Goal: Use online tool/utility: Utilize a website feature to perform a specific function

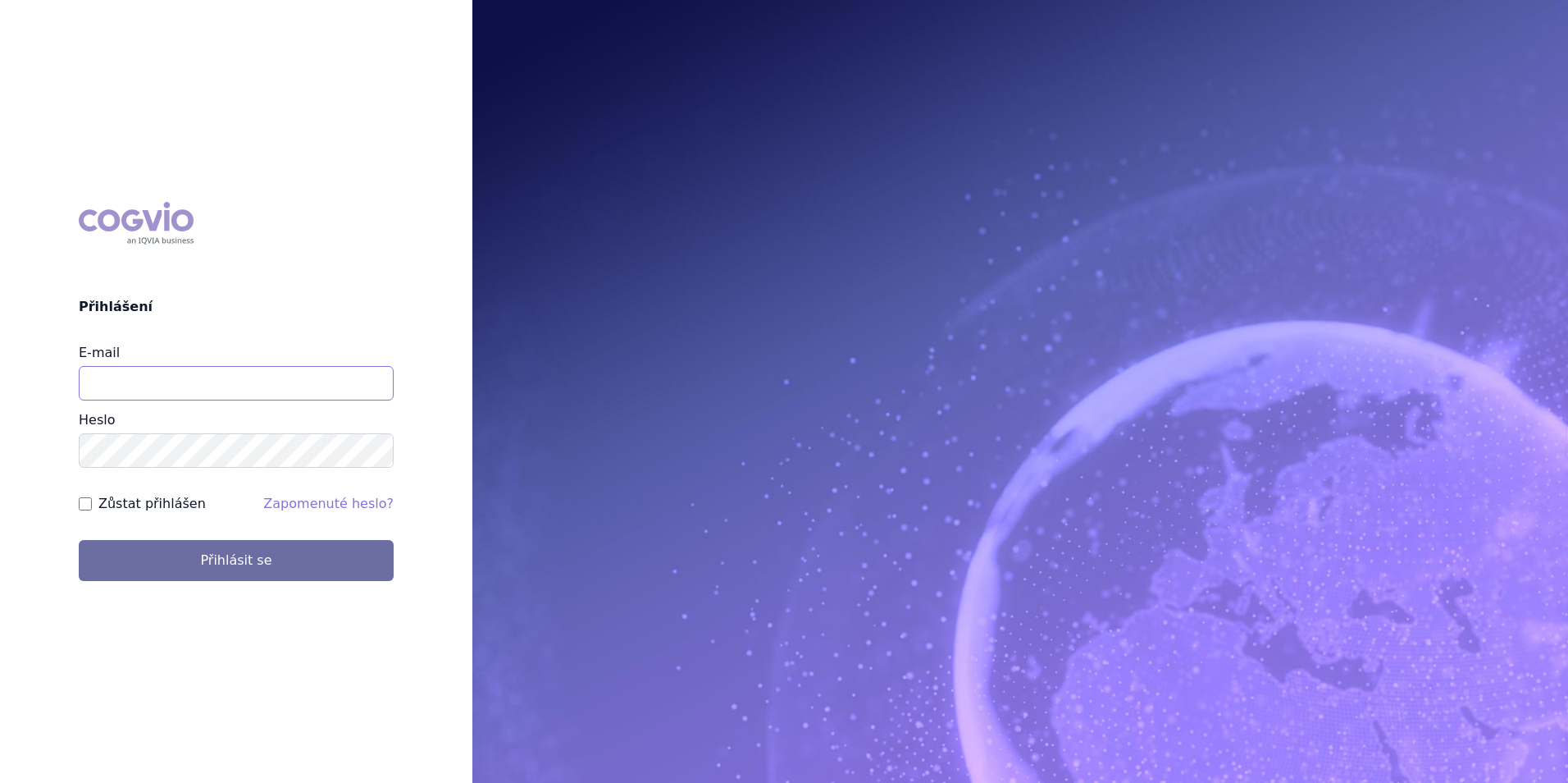
click at [240, 384] on input "E-mail" at bounding box center [236, 383] width 315 height 34
type input "martin.sekan@novartis.com"
click at [78, 540] on button "Přihlásit se" at bounding box center [236, 560] width 315 height 41
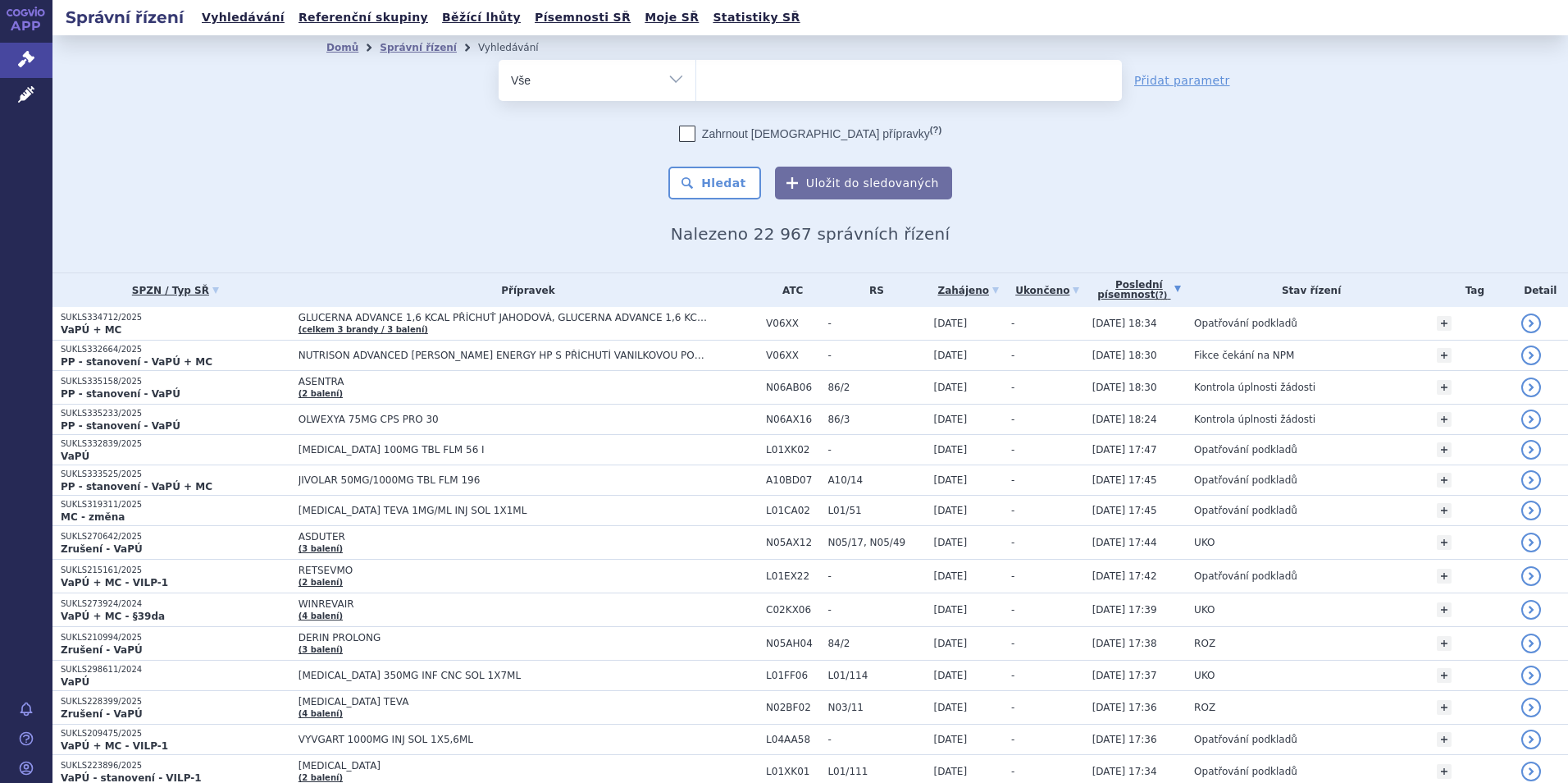
click at [790, 81] on ul at bounding box center [909, 77] width 426 height 34
click at [696, 81] on select at bounding box center [695, 79] width 1 height 41
type input "kes"
type input "kesim"
type input "kesimpta"
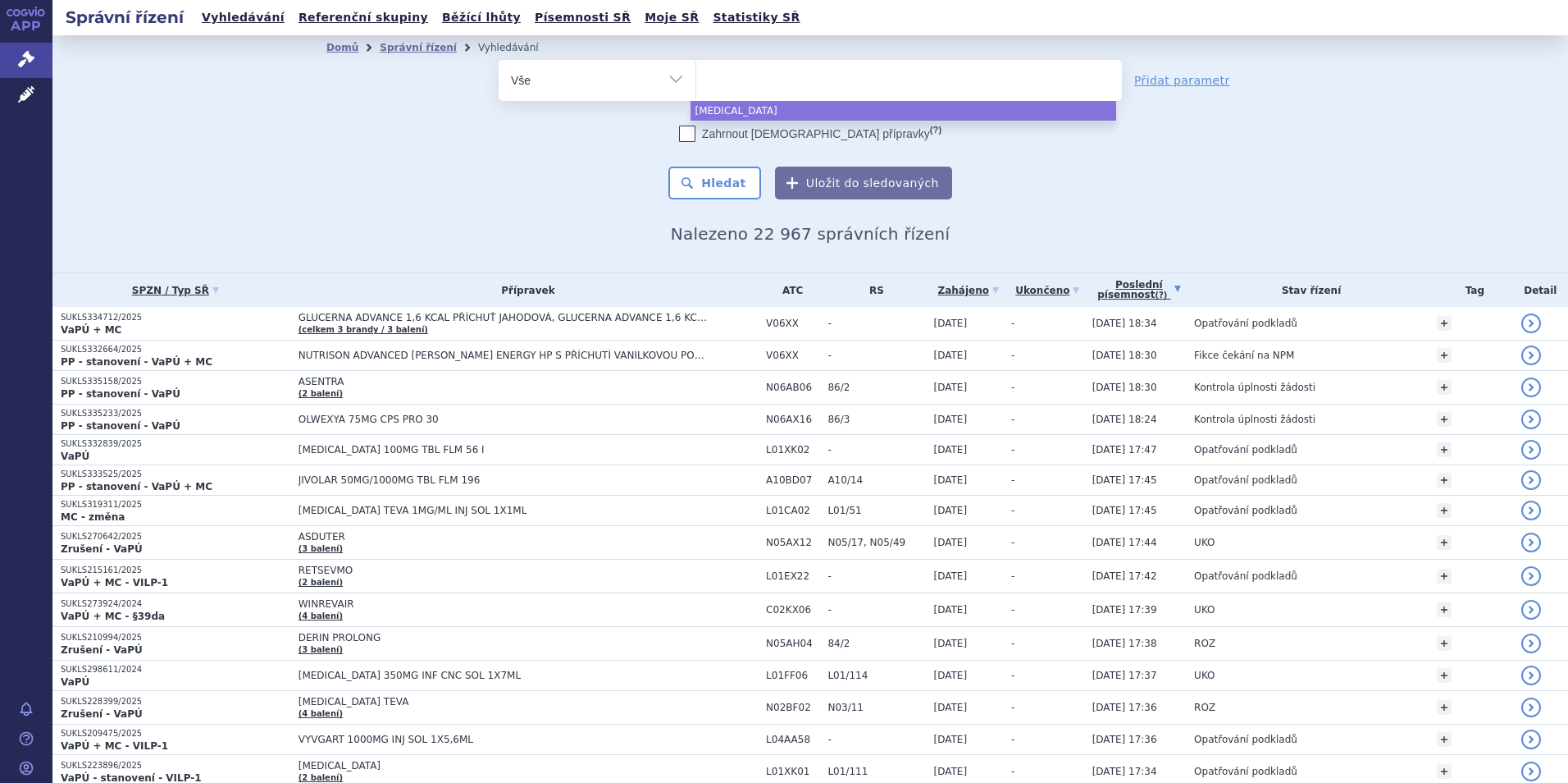
select select "kesimpta"
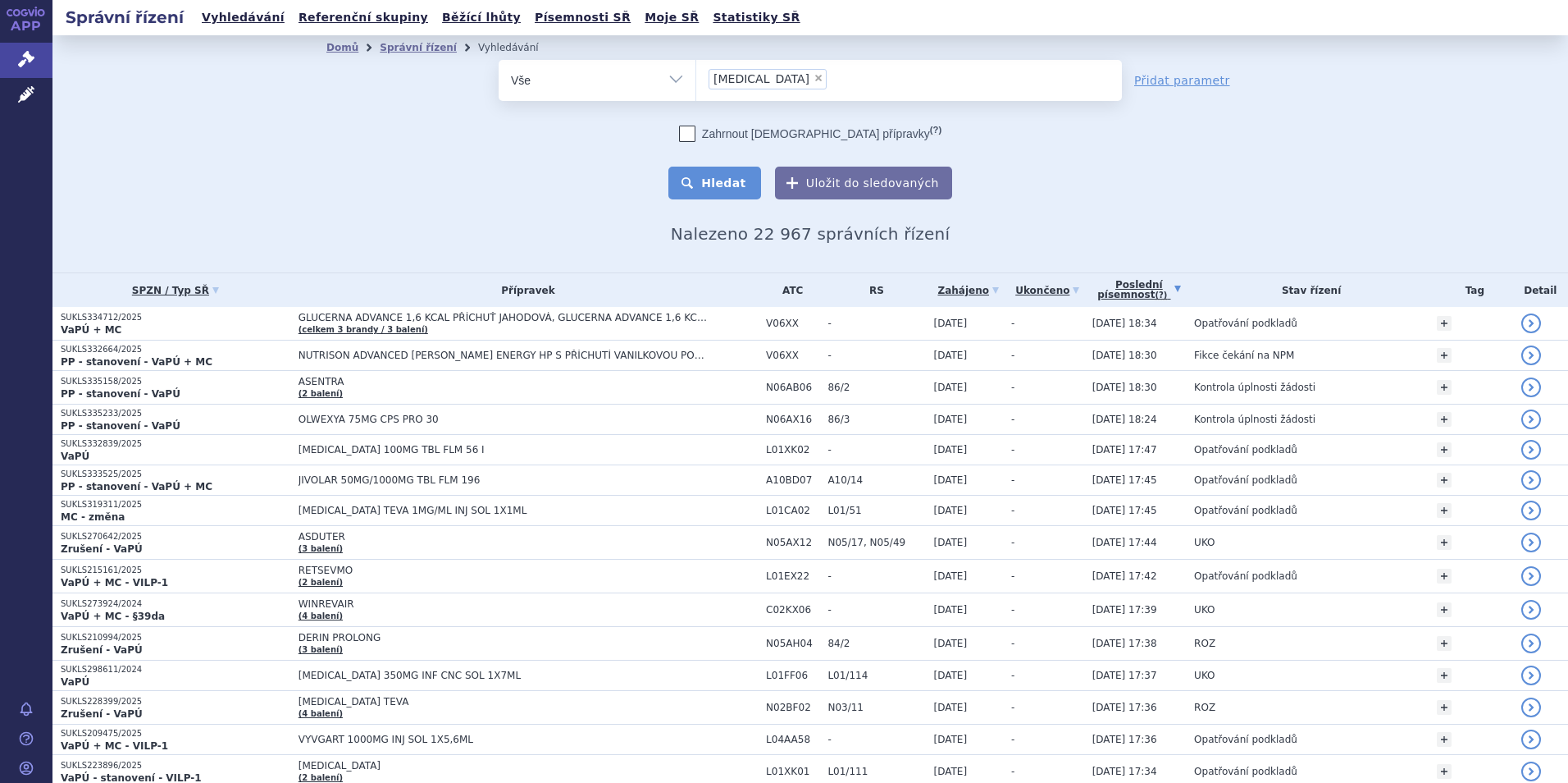
click at [696, 187] on button "Hledat" at bounding box center [714, 182] width 93 height 32
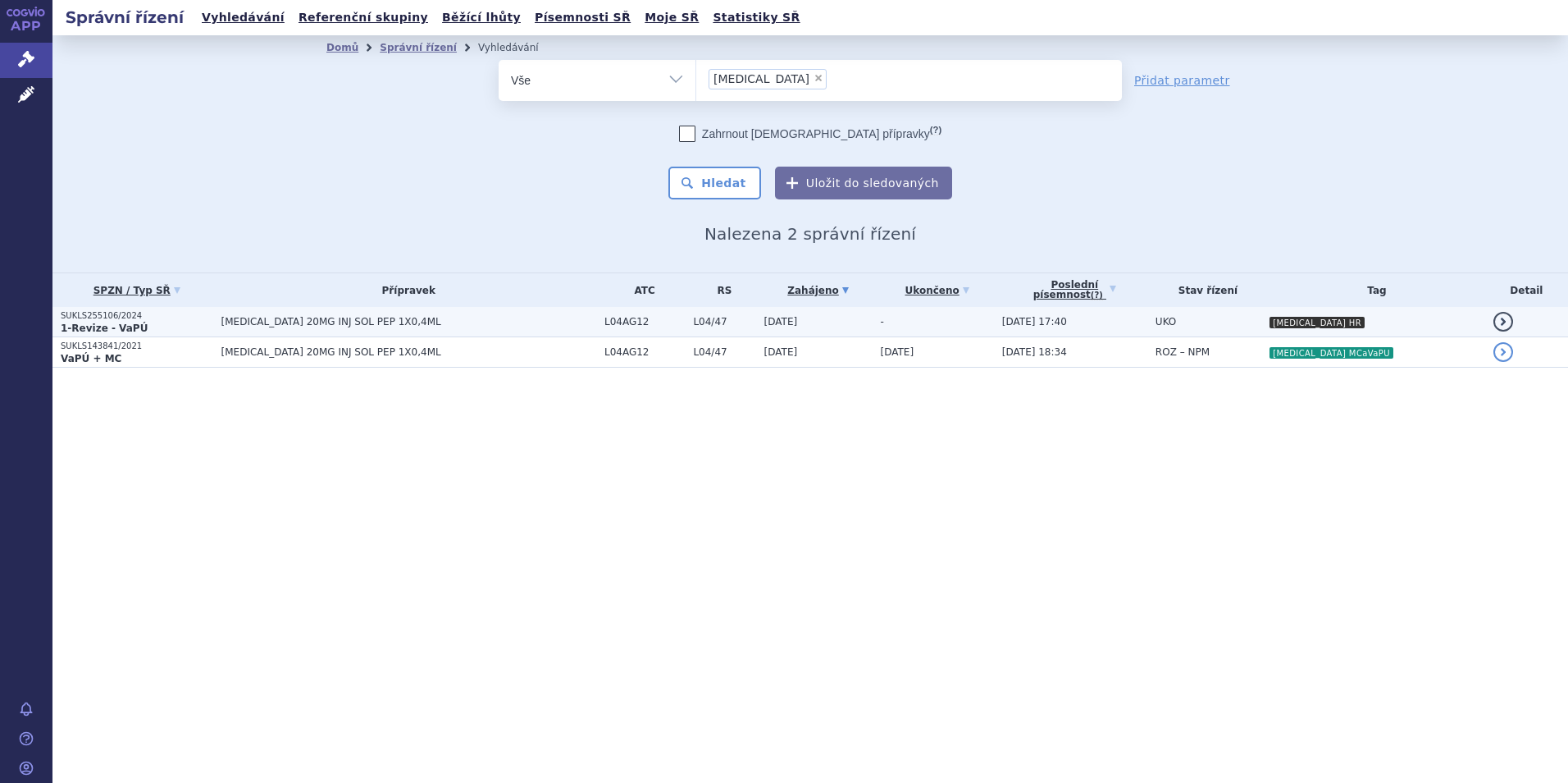
click at [514, 334] on td "KESIMPTA 20MG INJ SOL PEP 1X0,4ML" at bounding box center [404, 322] width 383 height 31
click at [283, 323] on span "[MEDICAL_DATA] 20MG INJ SOL PEP 1X0,4ML" at bounding box center [408, 322] width 375 height 11
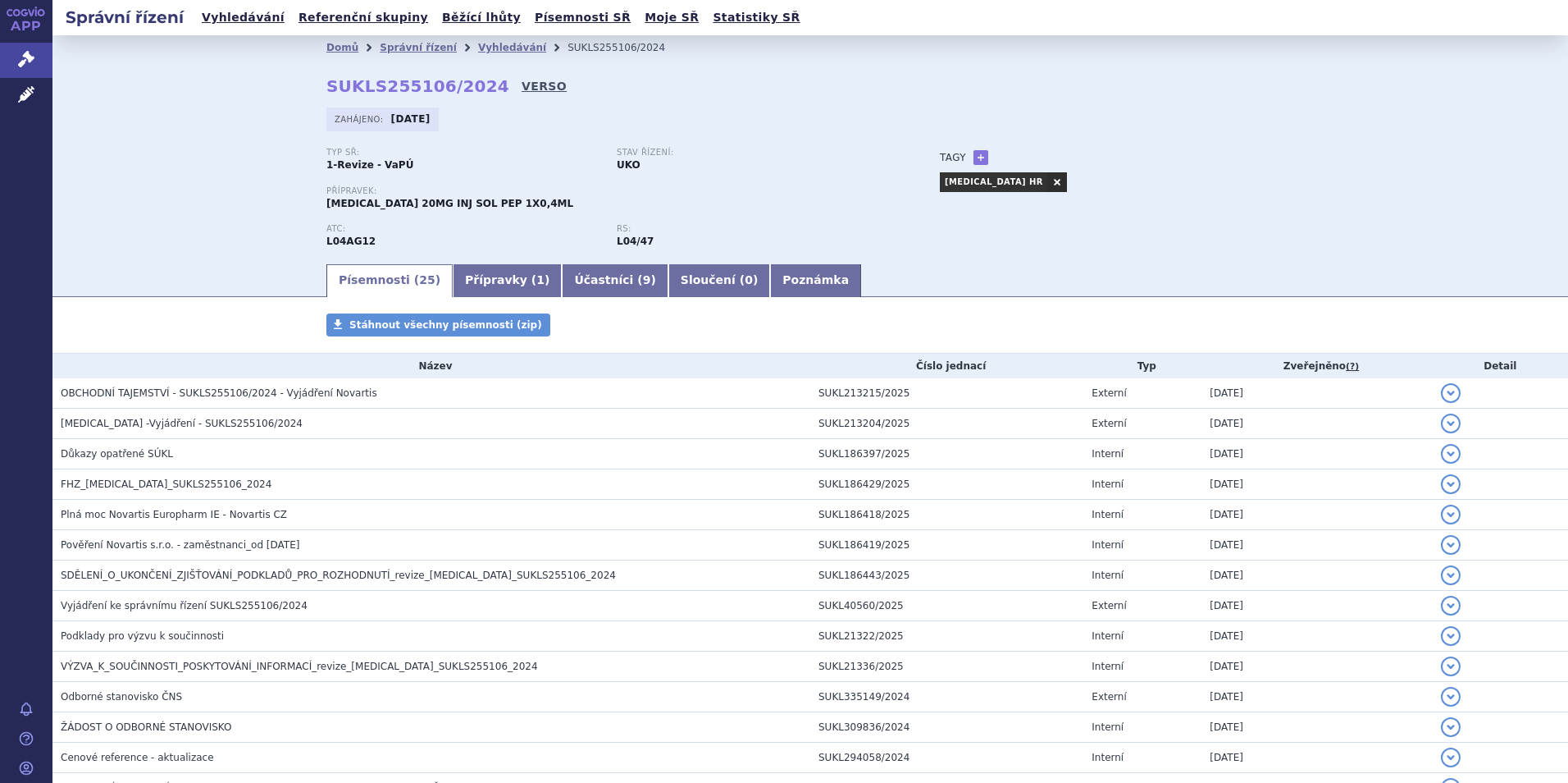
click at [521, 83] on link "VERSO" at bounding box center [543, 86] width 45 height 16
click at [491, 46] on link "Vyhledávání" at bounding box center [512, 48] width 68 height 11
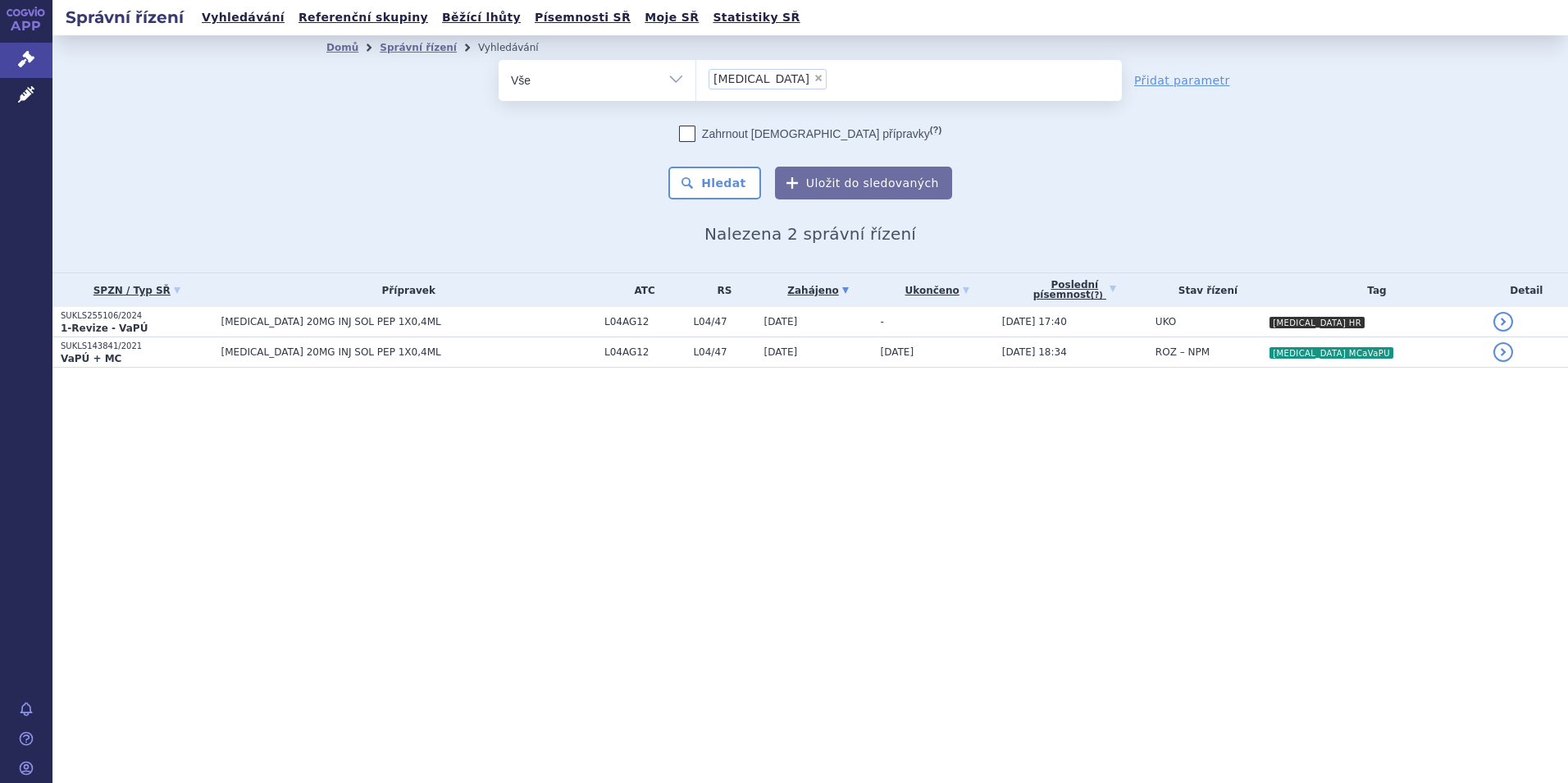
click at [813, 82] on span "×" at bounding box center [818, 77] width 10 height 10
click at [696, 82] on select "kesimpta" at bounding box center [695, 79] width 1 height 41
select select
type input "co"
type input "cose"
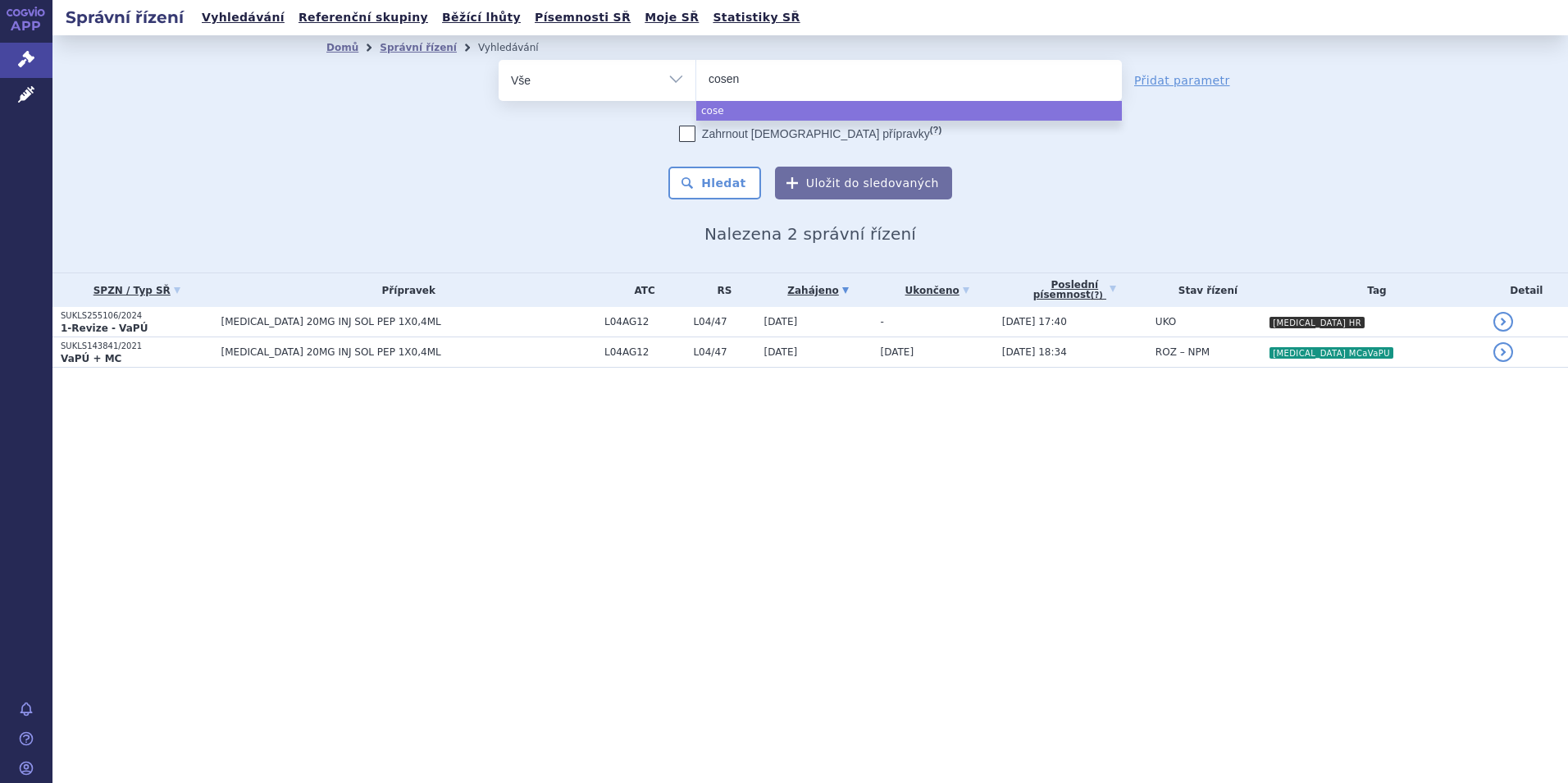
type input "cosent"
type input "cosenty"
type input "cosentyx"
select select "cosentyx"
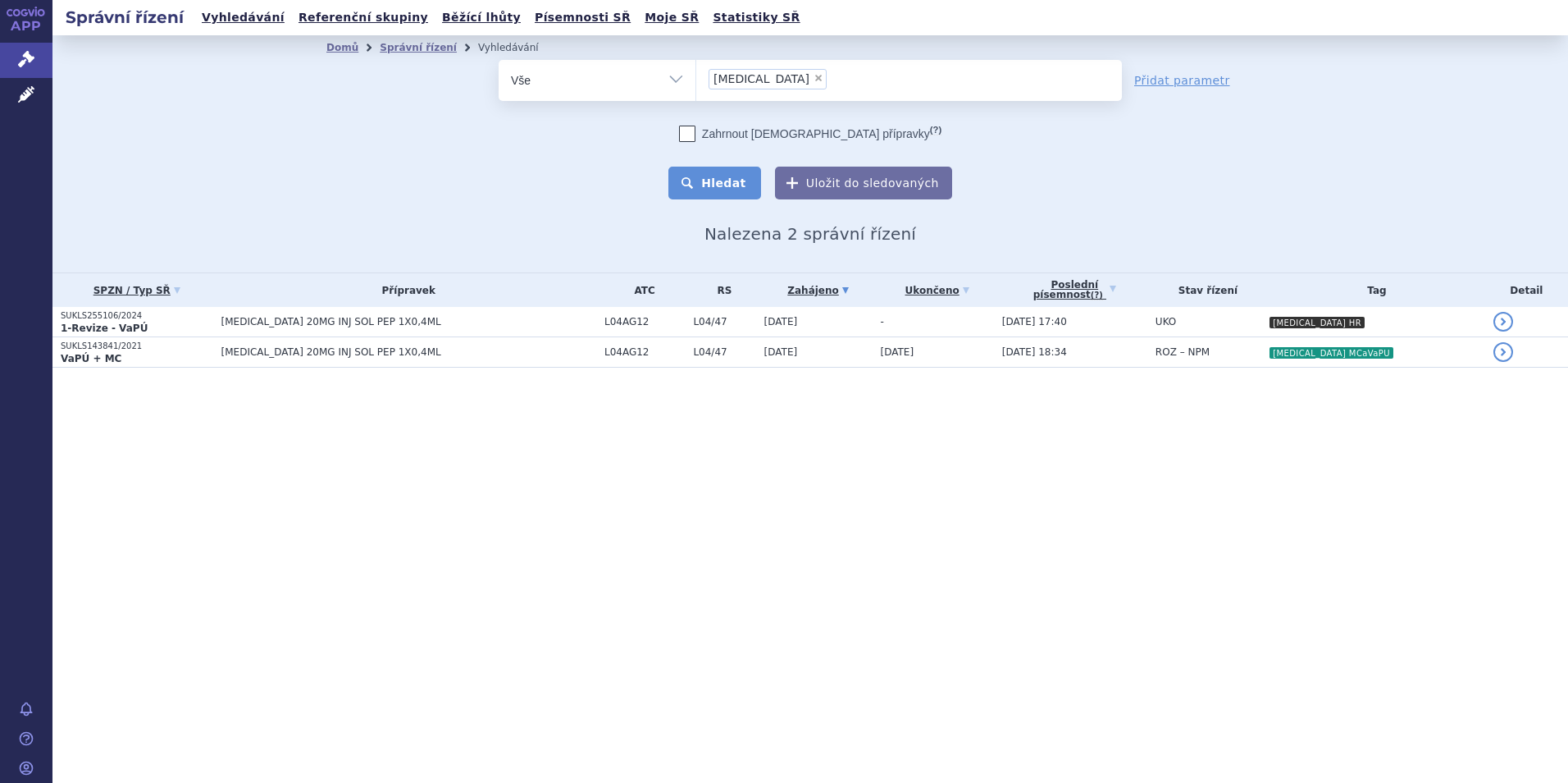
click at [736, 180] on button "Hledat" at bounding box center [714, 182] width 93 height 32
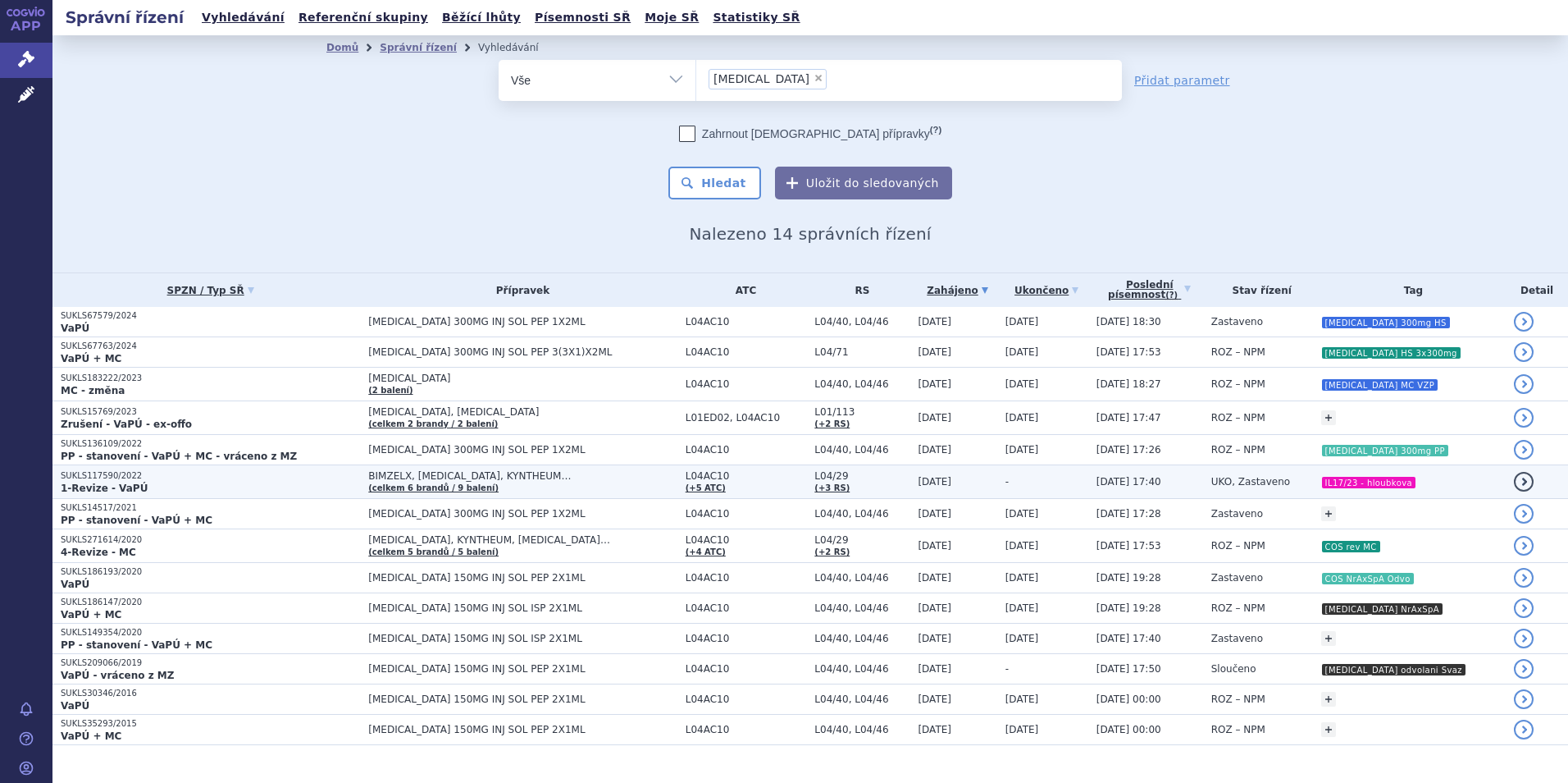
click at [853, 475] on span "L04/29" at bounding box center [862, 476] width 95 height 11
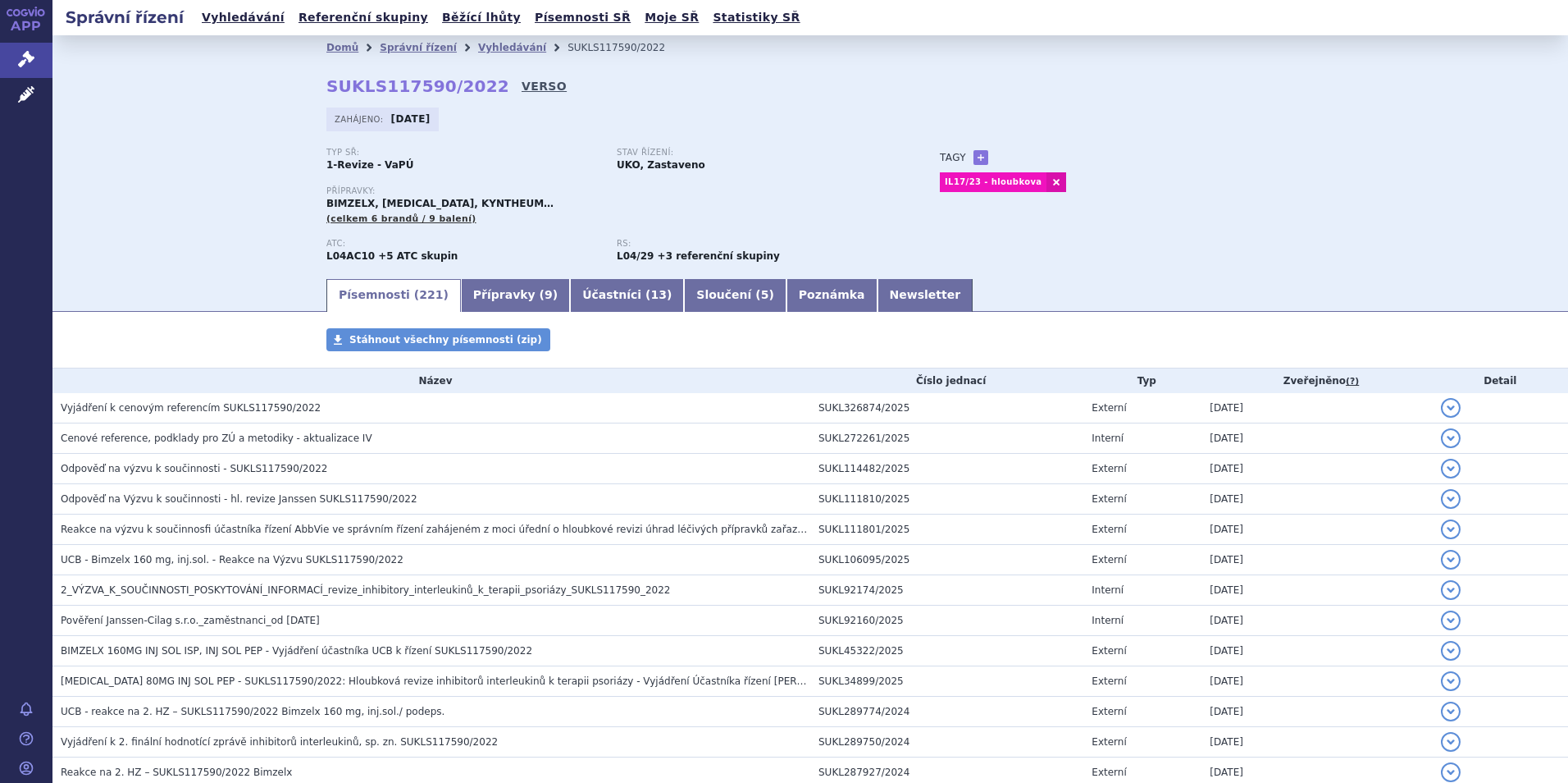
click at [521, 87] on link "VERSO" at bounding box center [543, 86] width 45 height 16
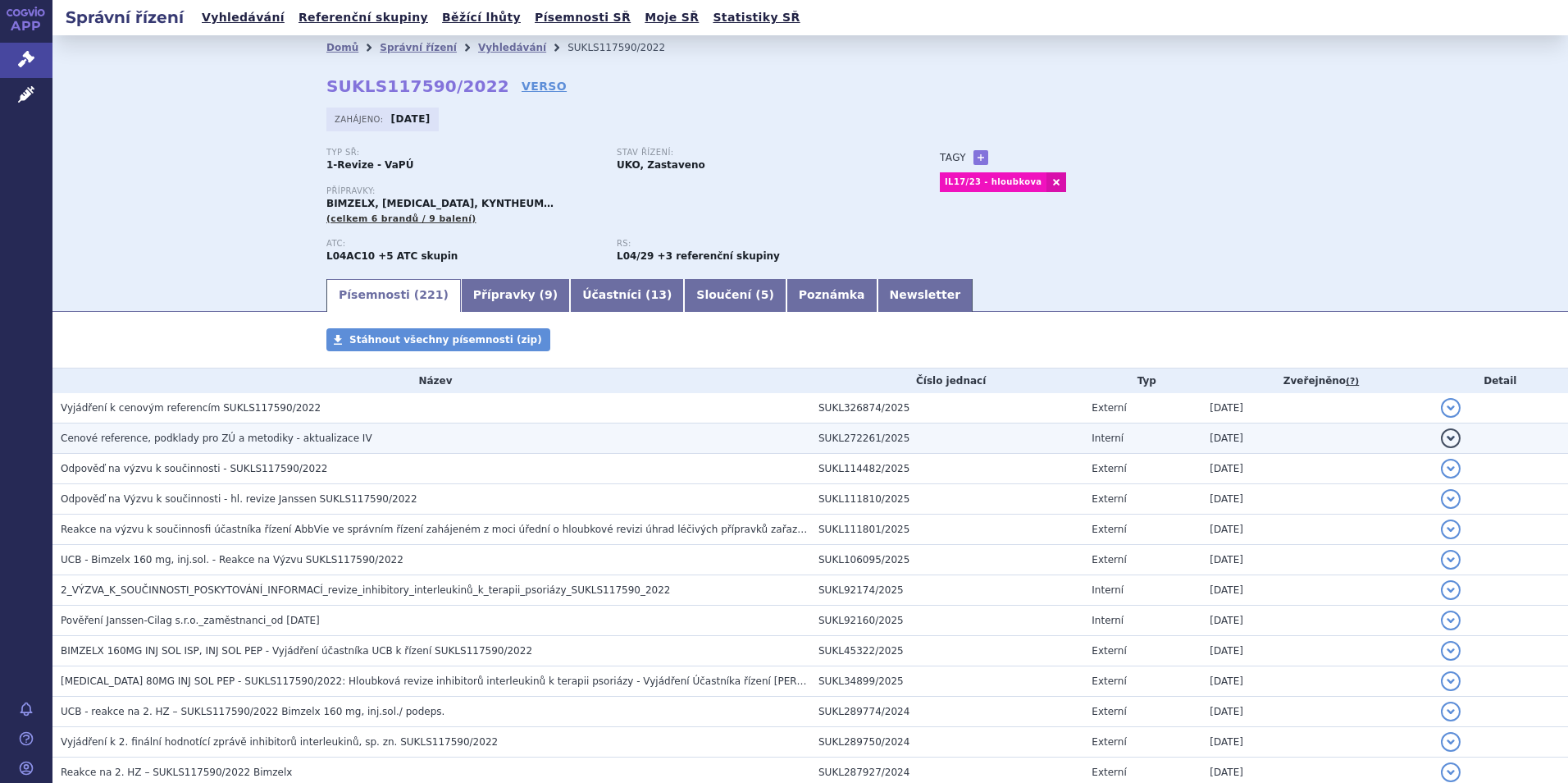
click at [185, 444] on span "Cenové reference, podklady pro ZÚ a metodiky - aktualizace IV" at bounding box center [217, 438] width 311 height 11
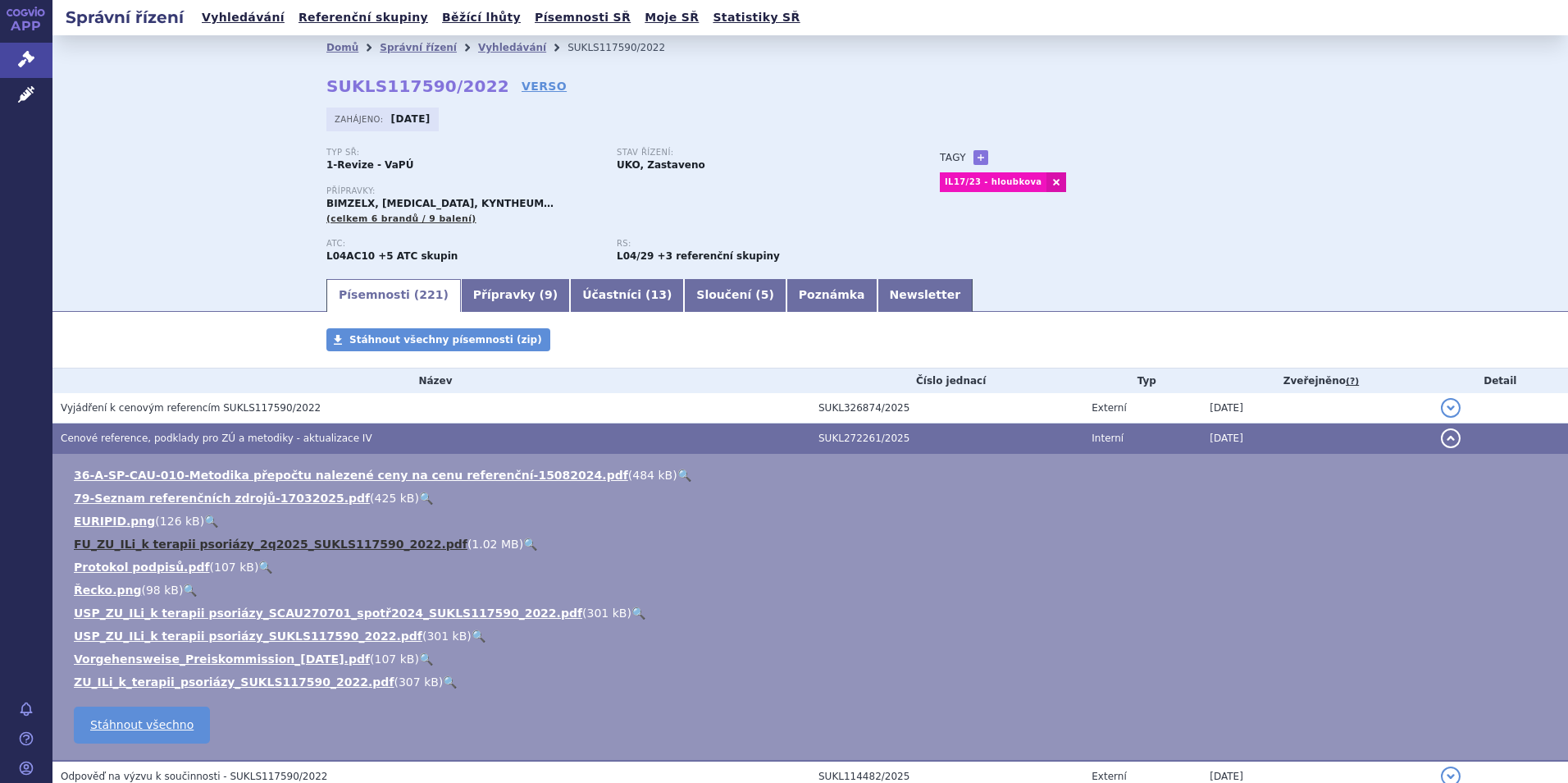
click at [183, 538] on link "FU_ZU_ILi_k terapii psoriázy_2q2025_SUKLS117590_2022.pdf" at bounding box center [270, 544] width 393 height 13
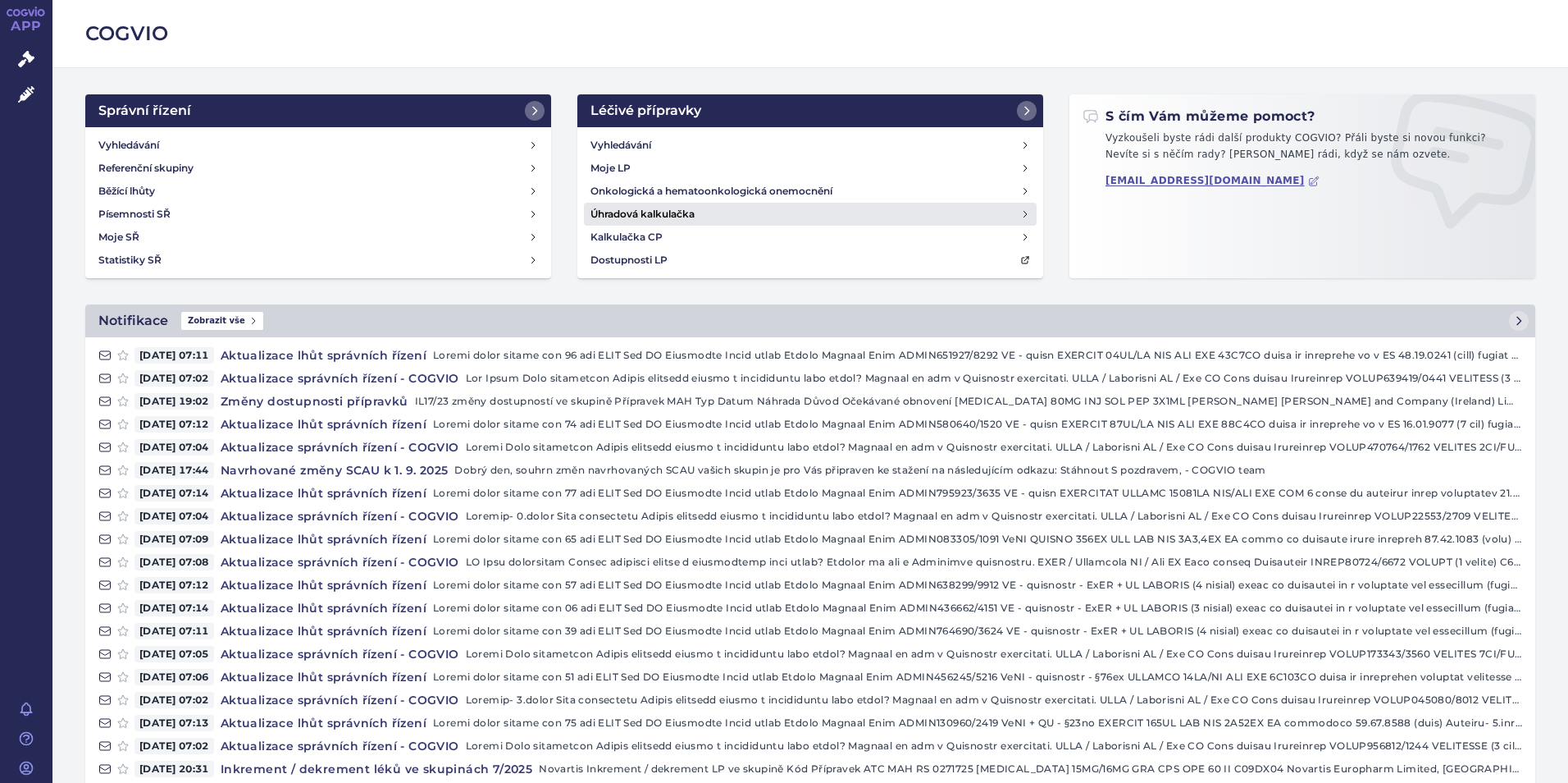
click at [617, 219] on h4 "Úhradová kalkulačka" at bounding box center [642, 214] width 104 height 16
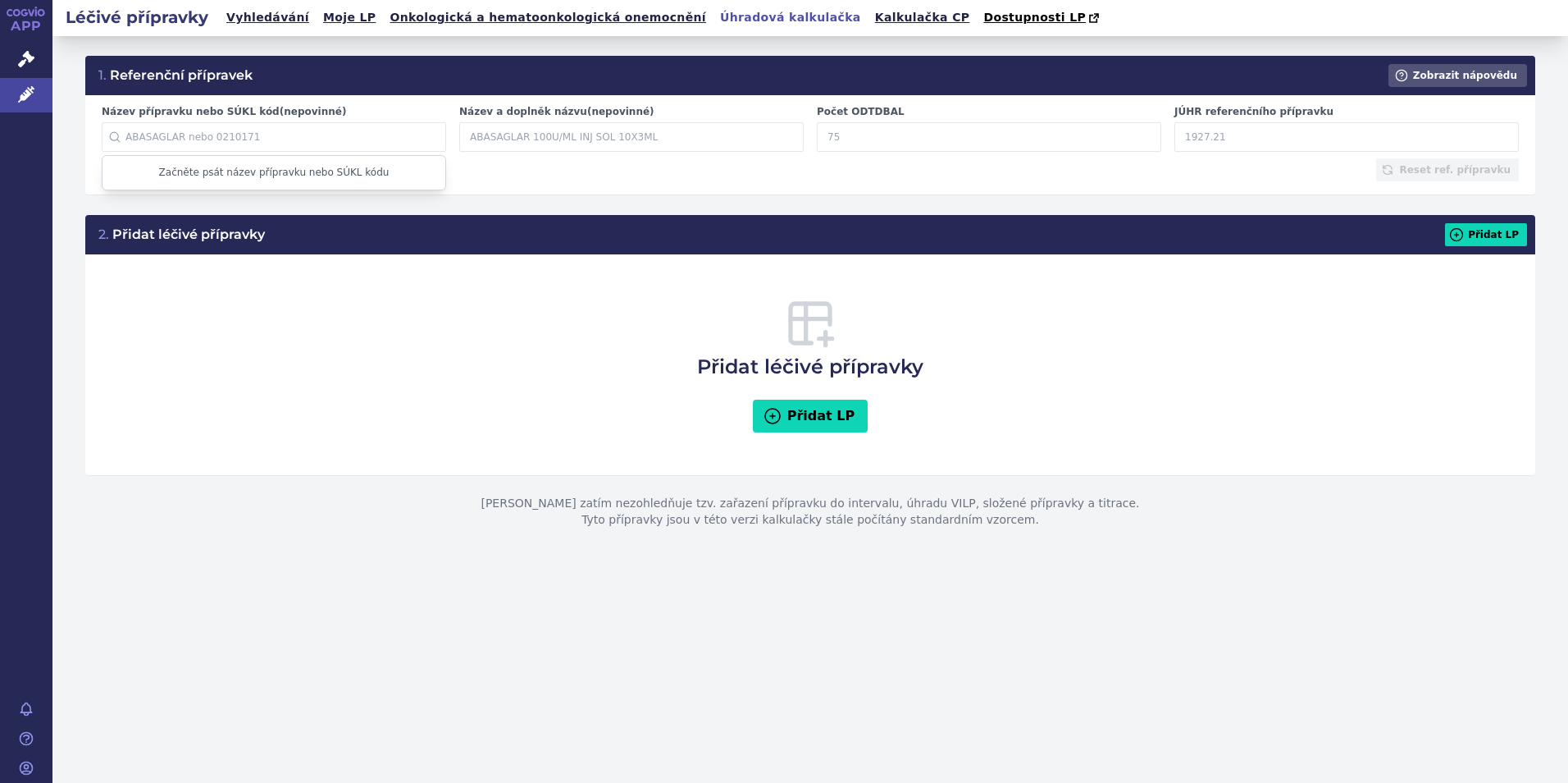
click at [322, 138] on input "Název přípravku nebo SÚKL kód (nepovinné)" at bounding box center [274, 137] width 345 height 30
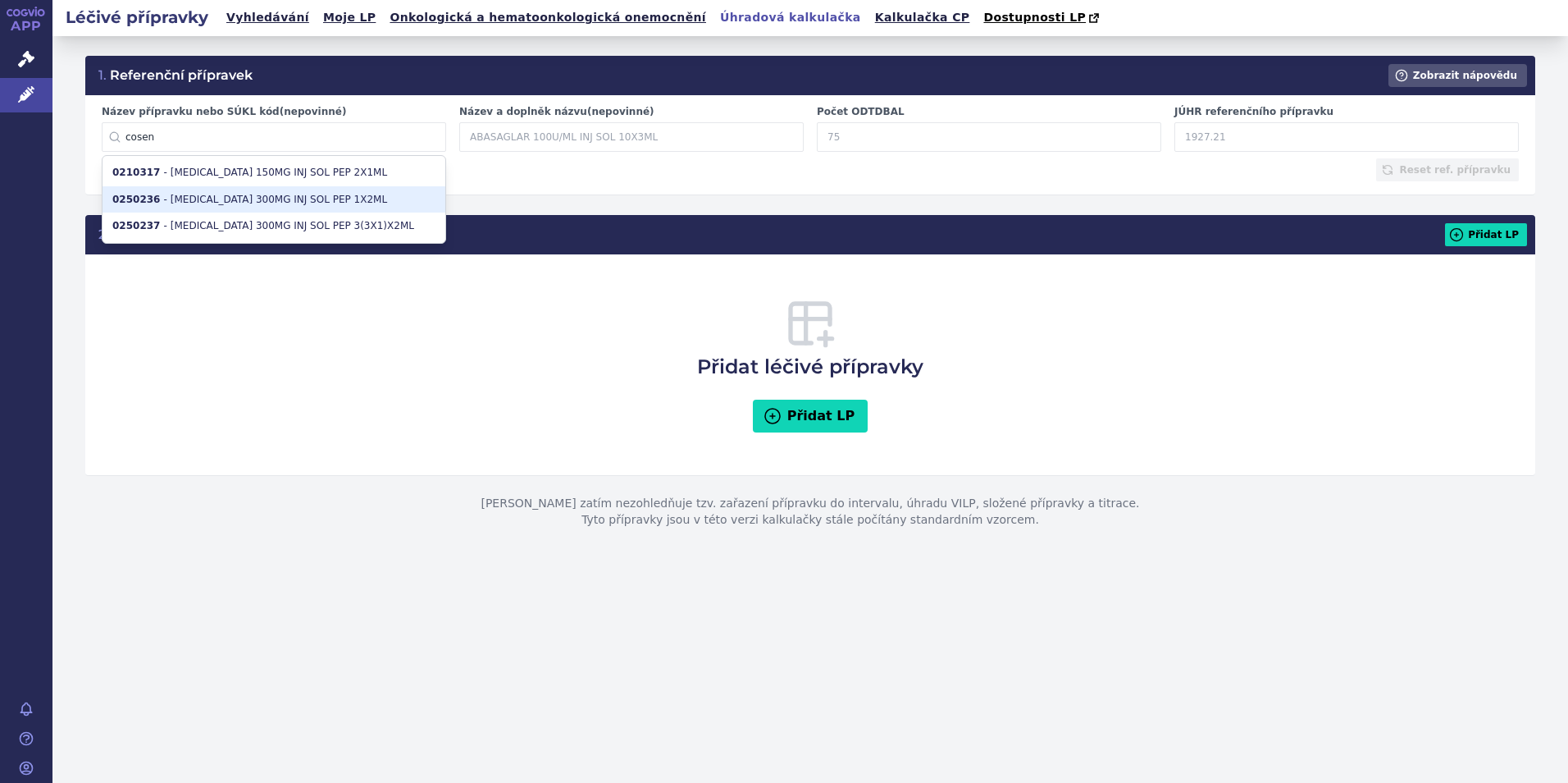
click at [223, 195] on li "0250236 - [MEDICAL_DATA] 300MG INJ SOL PEP 1X2ML" at bounding box center [273, 200] width 343 height 27
type input "0250236"
type input "[MEDICAL_DATA] 300MG INJ SOL PEP 1X2ML"
type input "30.4167"
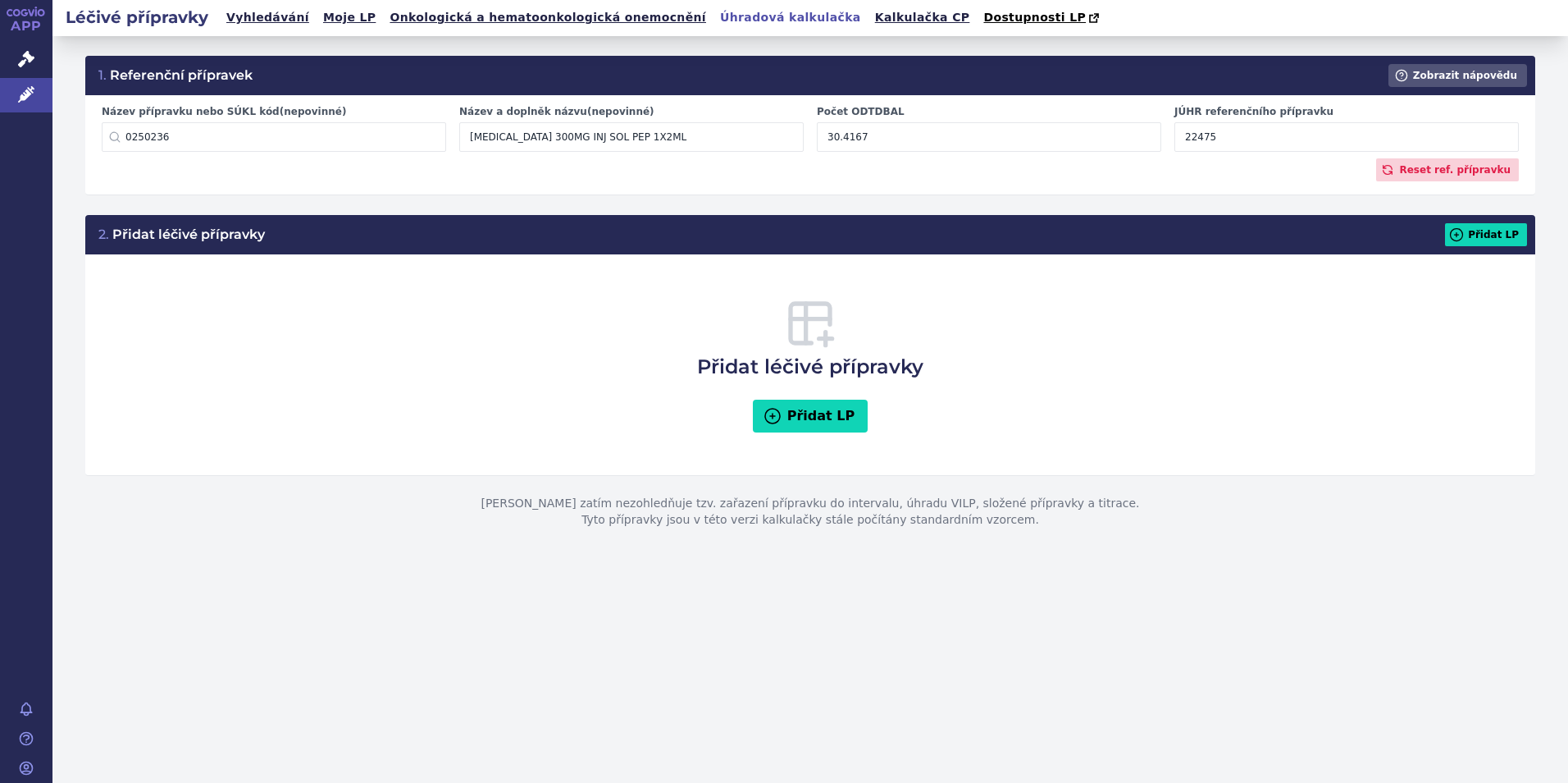
click at [638, 131] on input "[MEDICAL_DATA] 300MG INJ SOL PEP 1X2ML" at bounding box center [631, 137] width 345 height 30
click at [1283, 142] on input "22475" at bounding box center [1346, 137] width 345 height 30
click at [1288, 142] on input "22475" at bounding box center [1346, 137] width 345 height 30
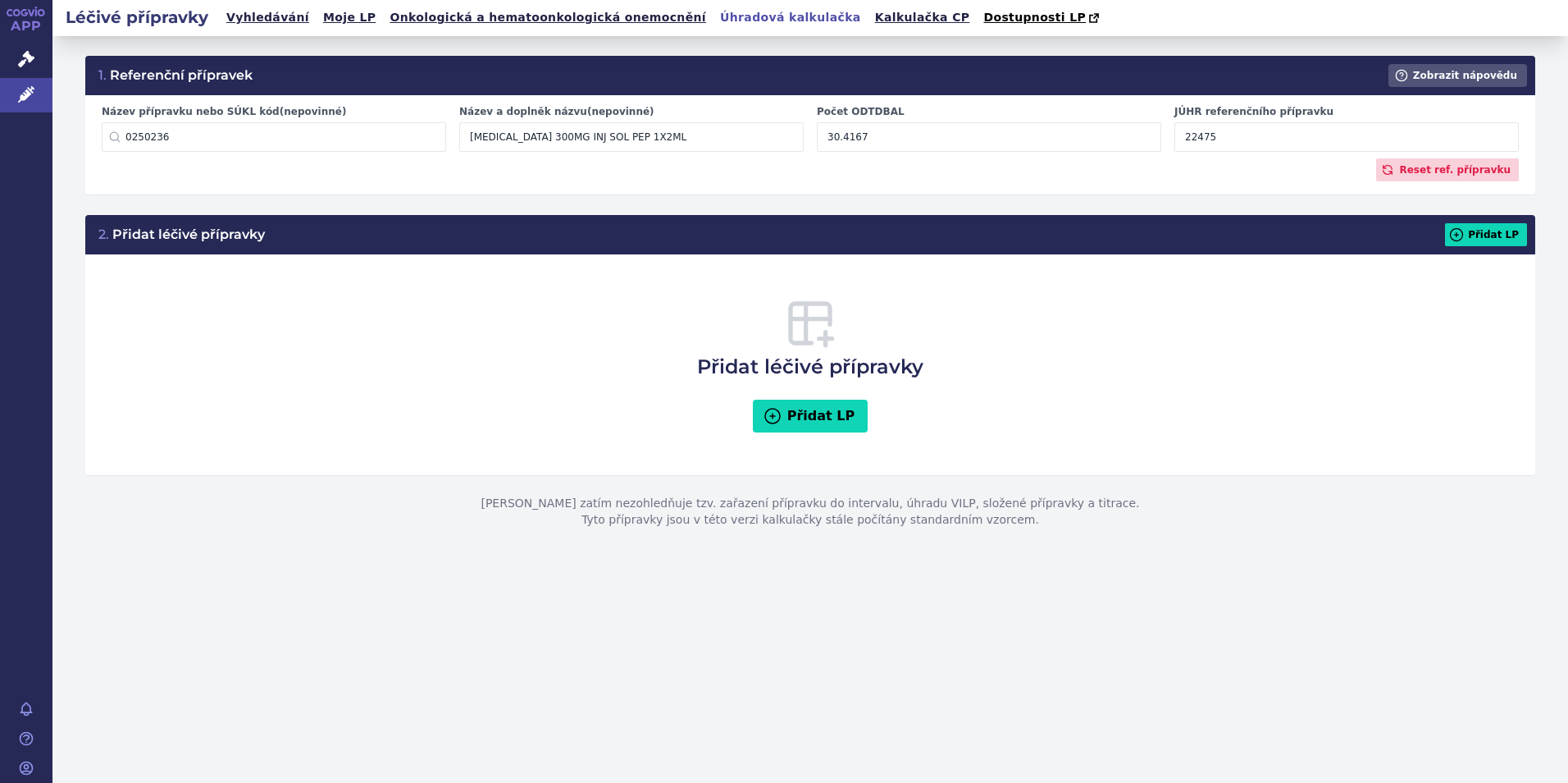
click at [1227, 142] on input "22475" at bounding box center [1346, 137] width 345 height 30
click at [1228, 142] on input "22475" at bounding box center [1346, 137] width 345 height 30
type input "2"
click at [1214, 138] on input "1908294174540" at bounding box center [1346, 137] width 345 height 30
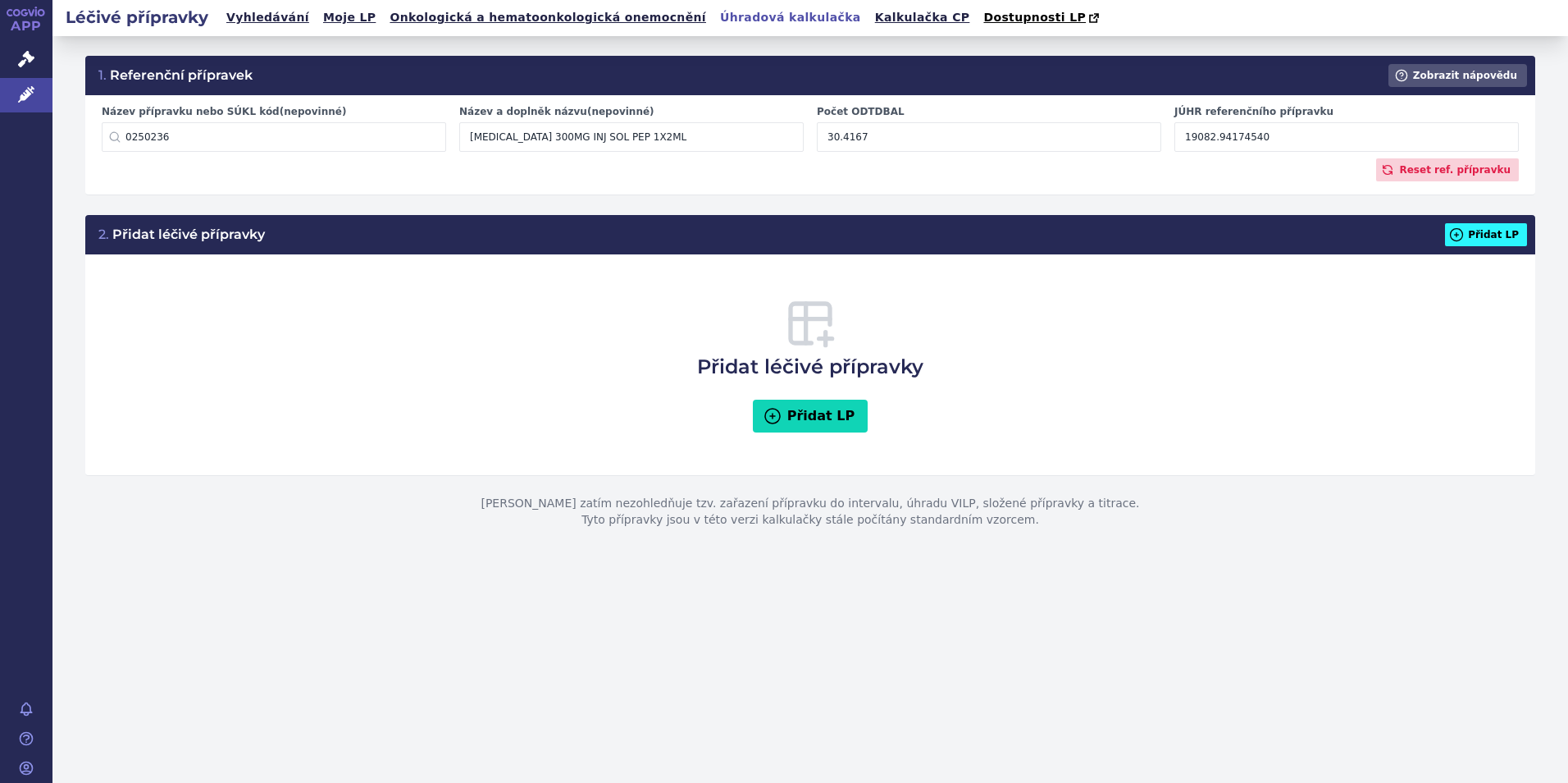
type input "19082.94174540"
click at [1464, 233] on icon at bounding box center [1455, 234] width 16 height 16
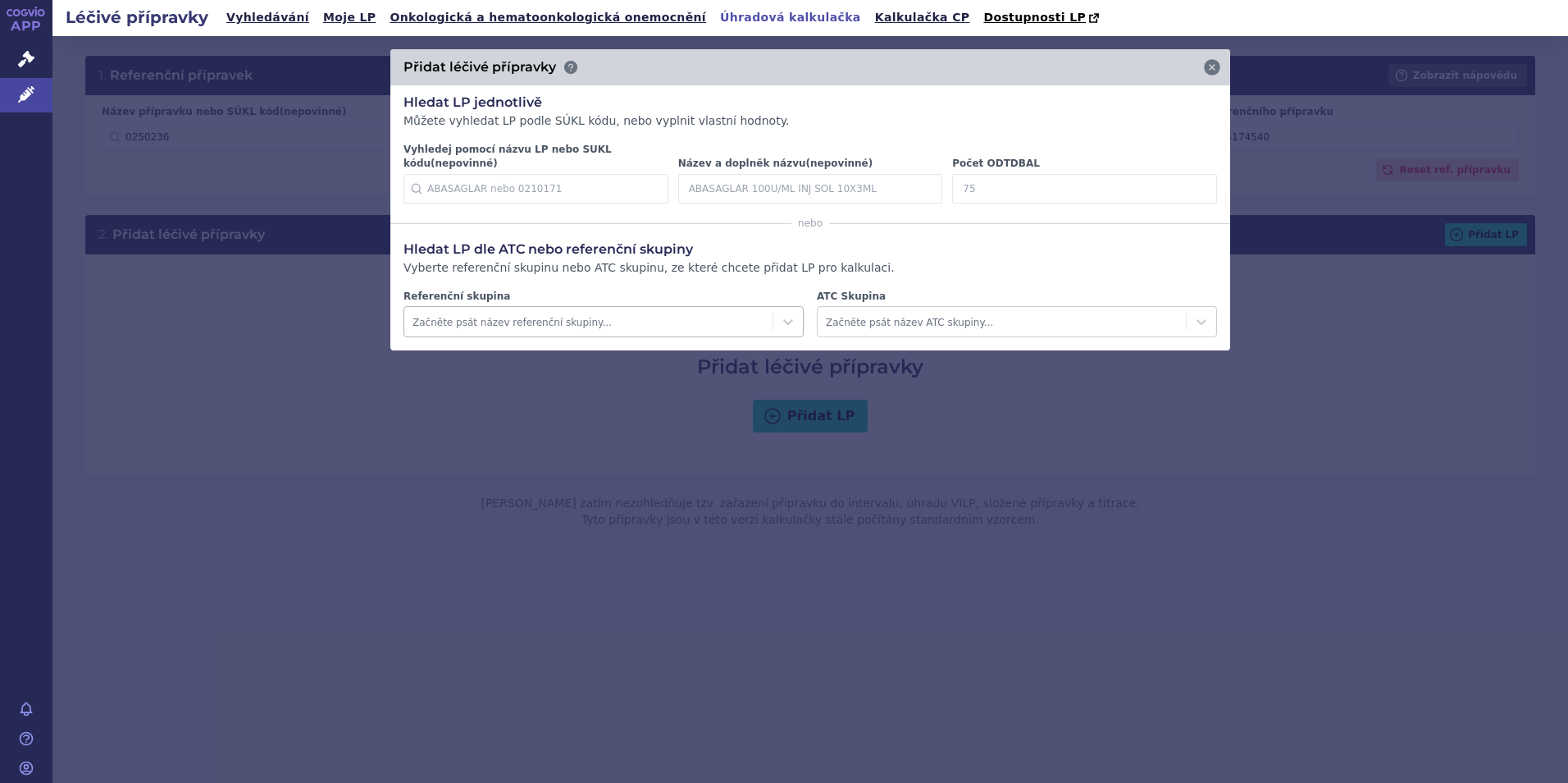
click at [576, 312] on div at bounding box center [588, 322] width 352 height 20
click at [585, 189] on input "Vyhledej pomocí názvu LP nebo SUKL kódu (nepovinné)" at bounding box center [535, 188] width 264 height 30
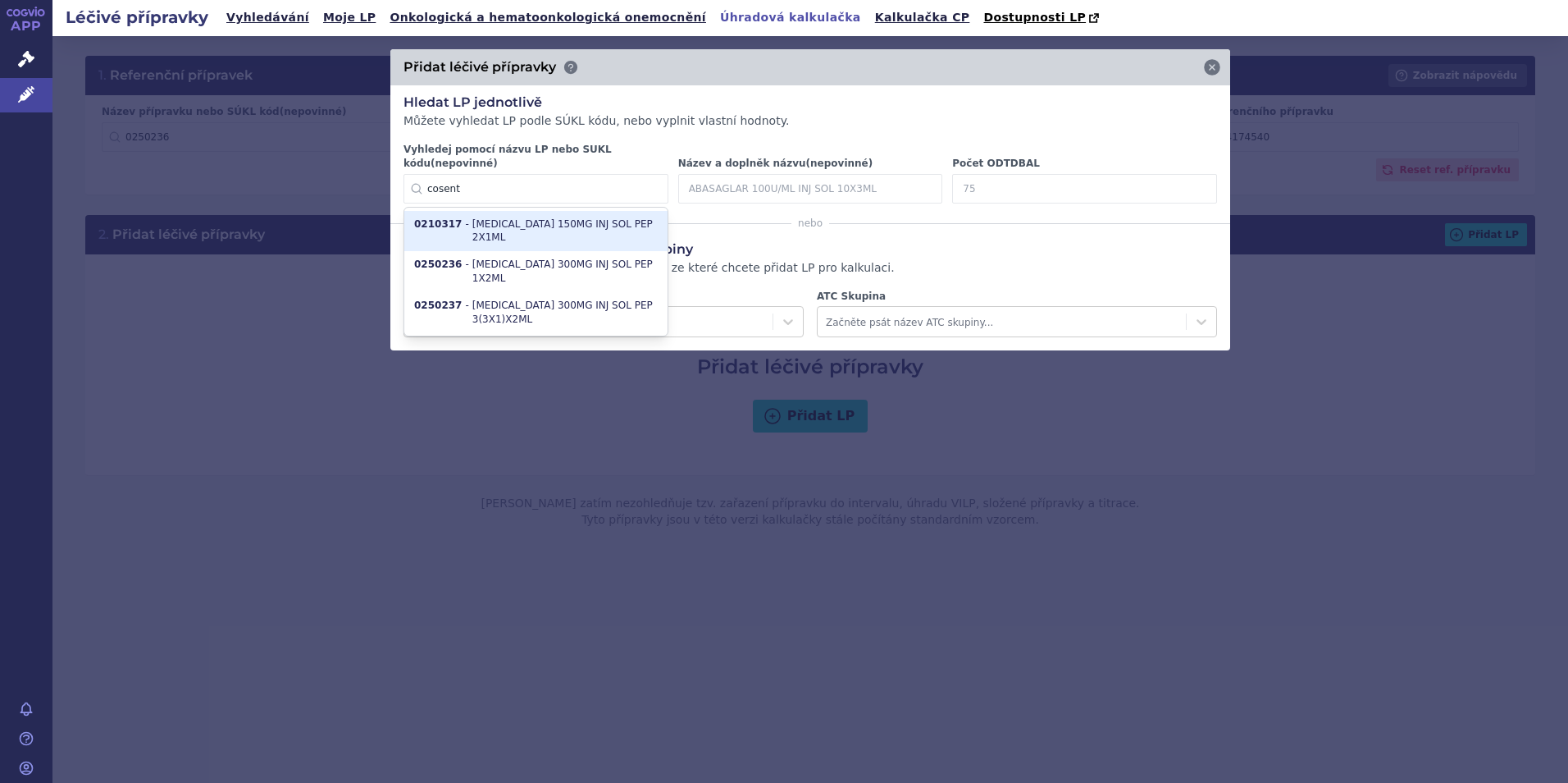
type input "0210317"
type input "[MEDICAL_DATA]"
type input "30.4167"
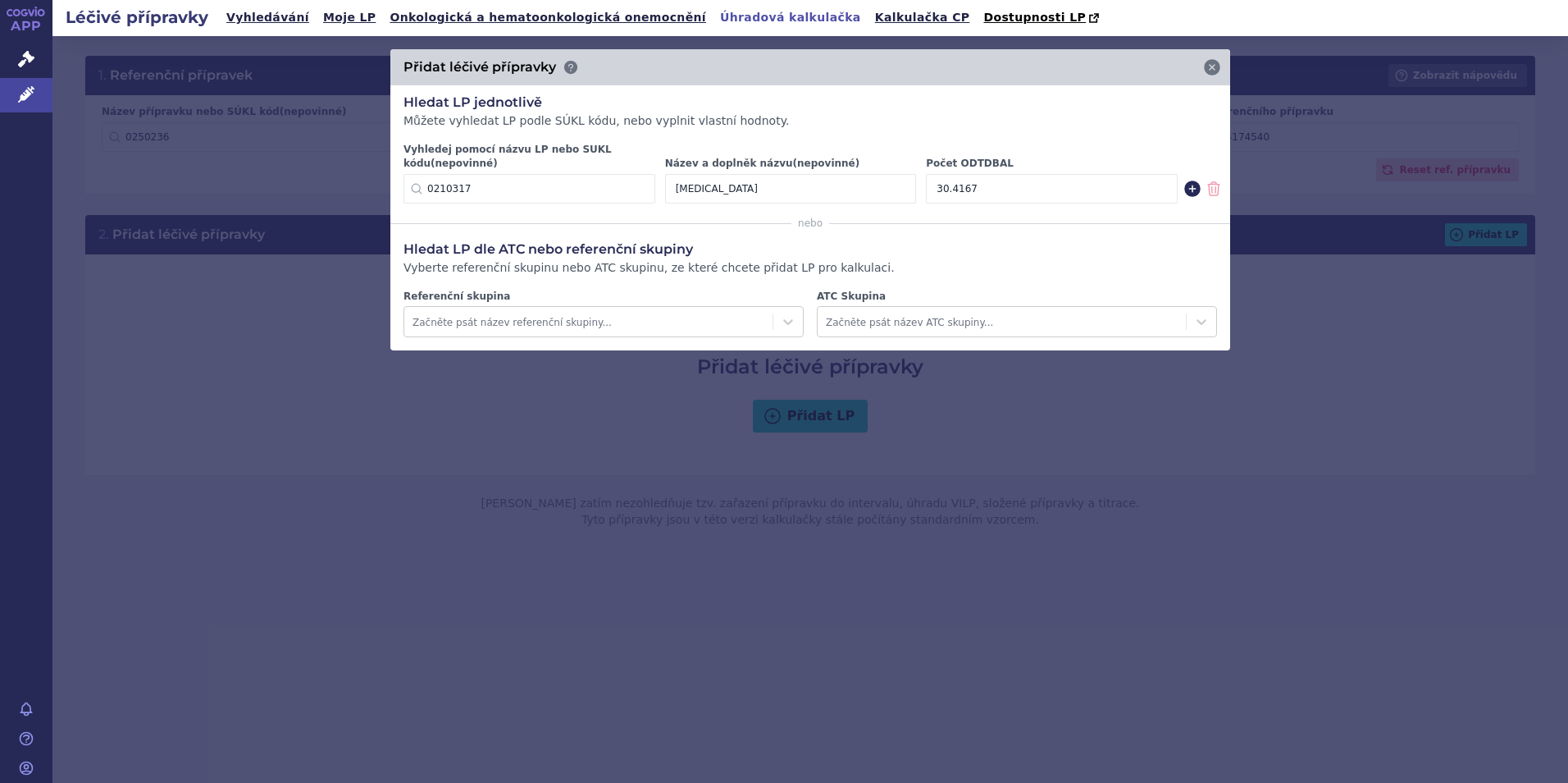
click at [1189, 180] on icon at bounding box center [1191, 188] width 16 height 16
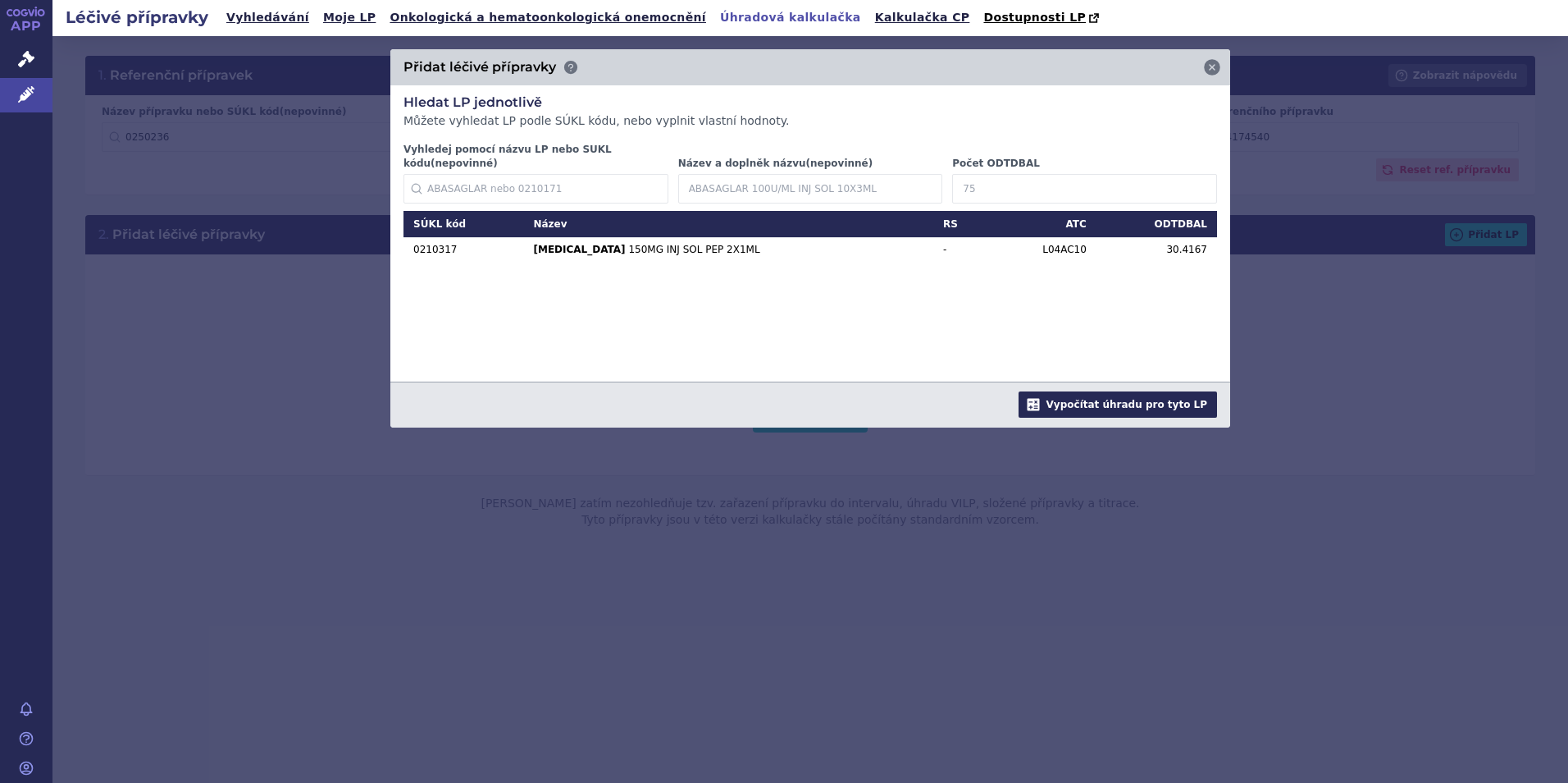
click at [1144, 392] on button "Vypočítat úhradu pro tyto LP" at bounding box center [1118, 404] width 199 height 26
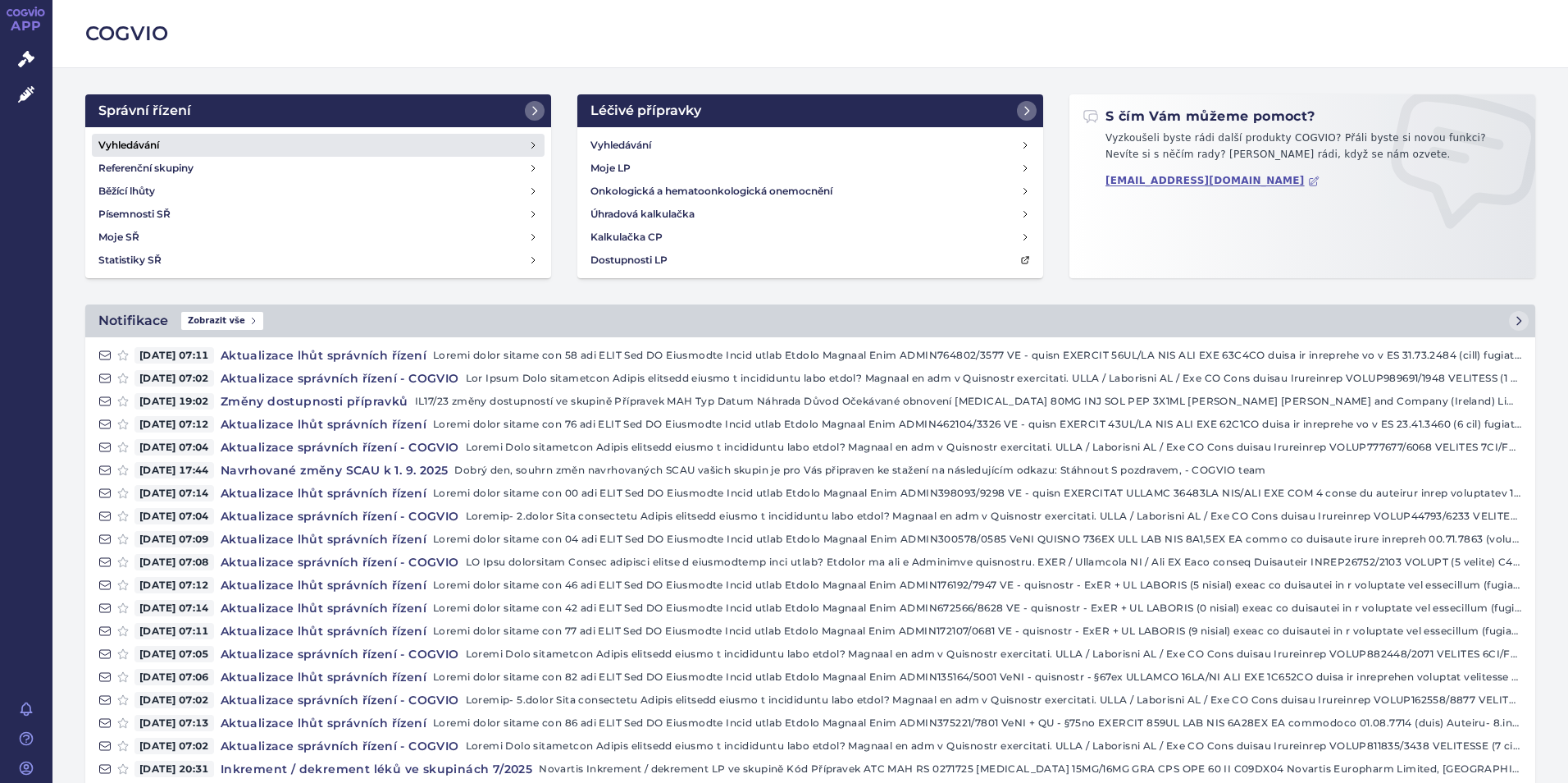
click at [137, 151] on h4 "Vyhledávání" at bounding box center [129, 144] width 61 height 16
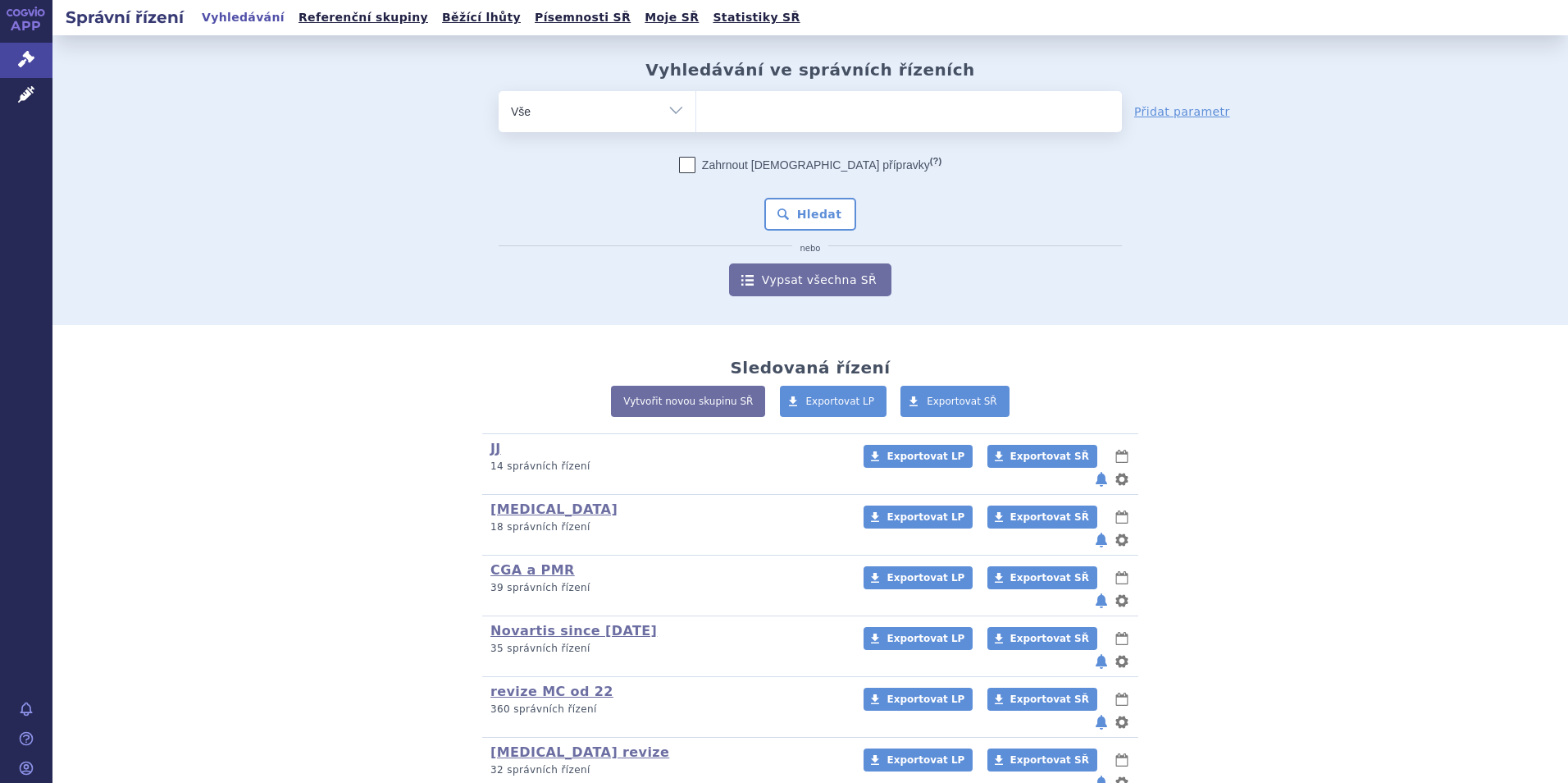
click at [779, 109] on ul at bounding box center [909, 108] width 426 height 34
click at [696, 109] on select at bounding box center [695, 110] width 1 height 41
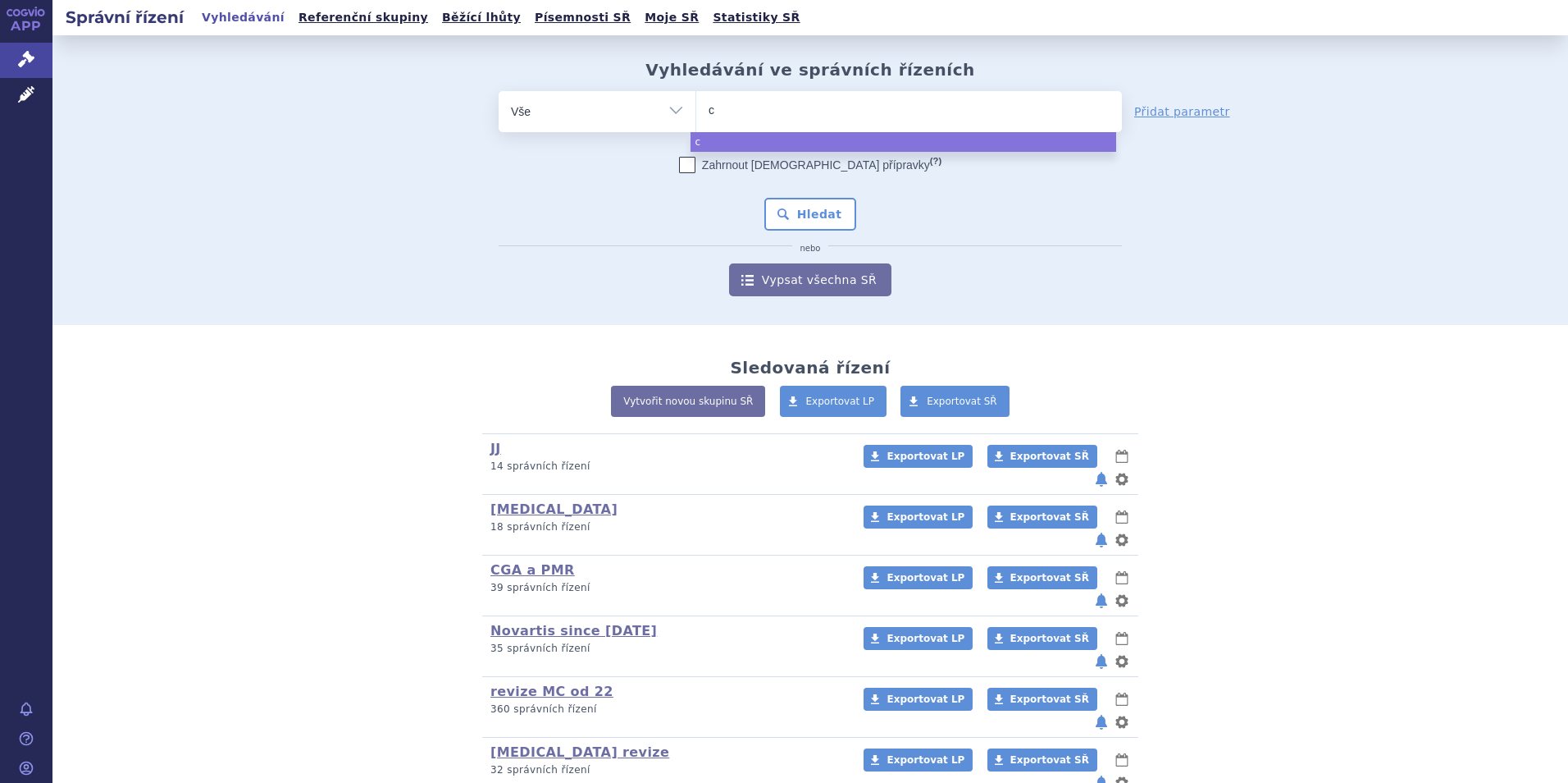
type input "cs"
type input "co"
type input "cos"
type input "cosen"
type input "cosent"
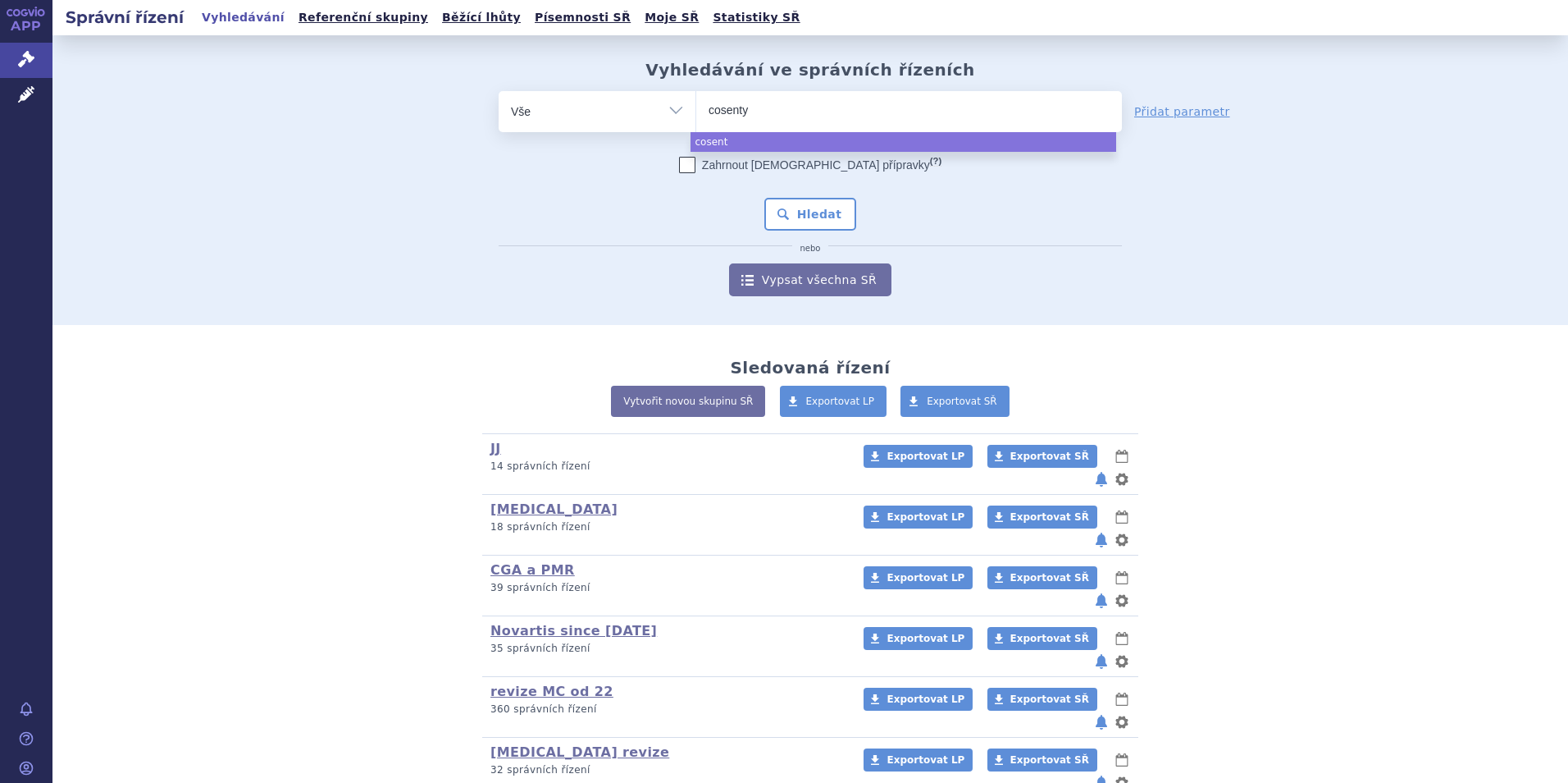
type input "[MEDICAL_DATA]"
select select "[MEDICAL_DATA]"
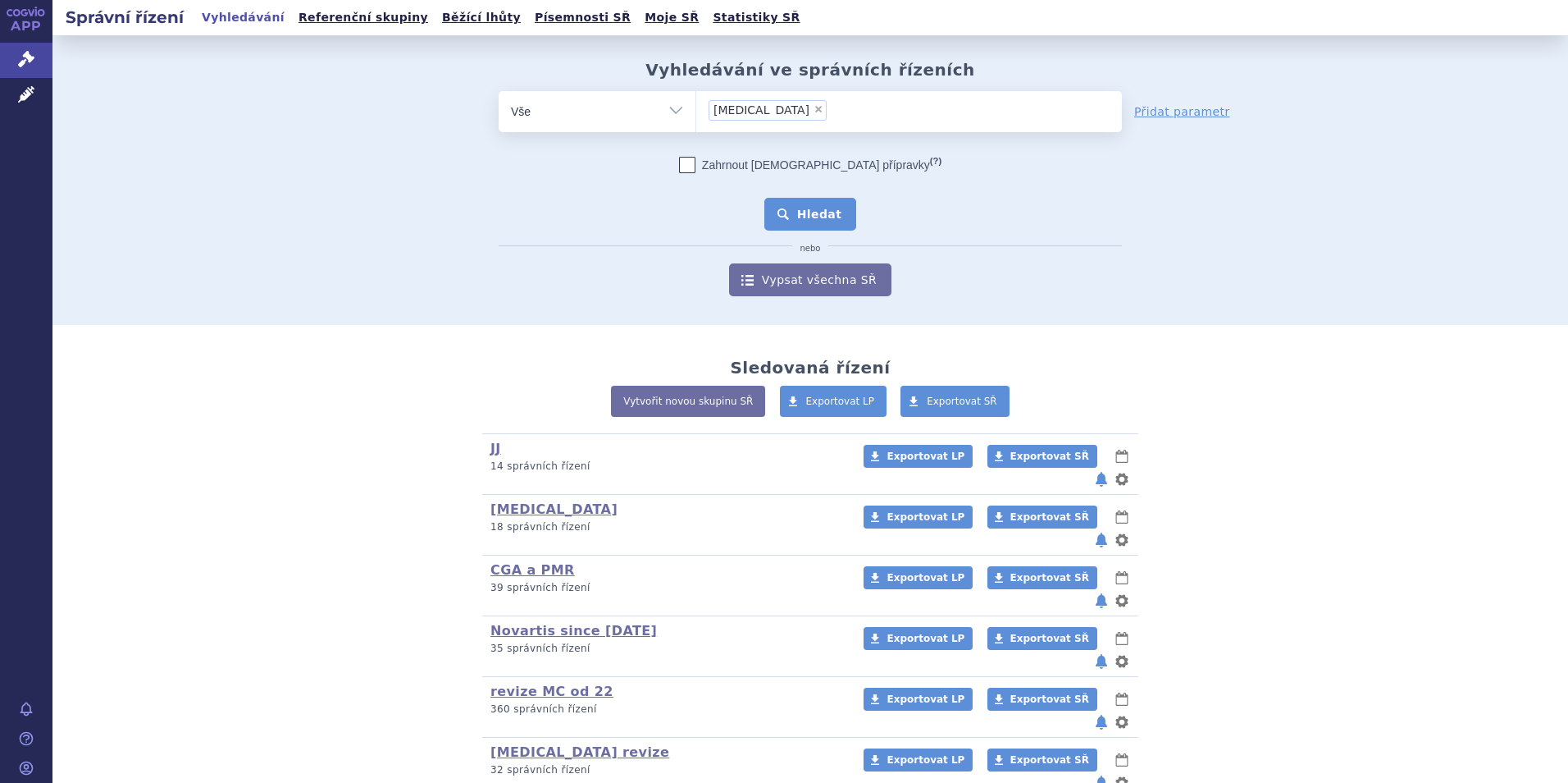
click at [817, 211] on button "Hledat" at bounding box center [810, 214] width 93 height 32
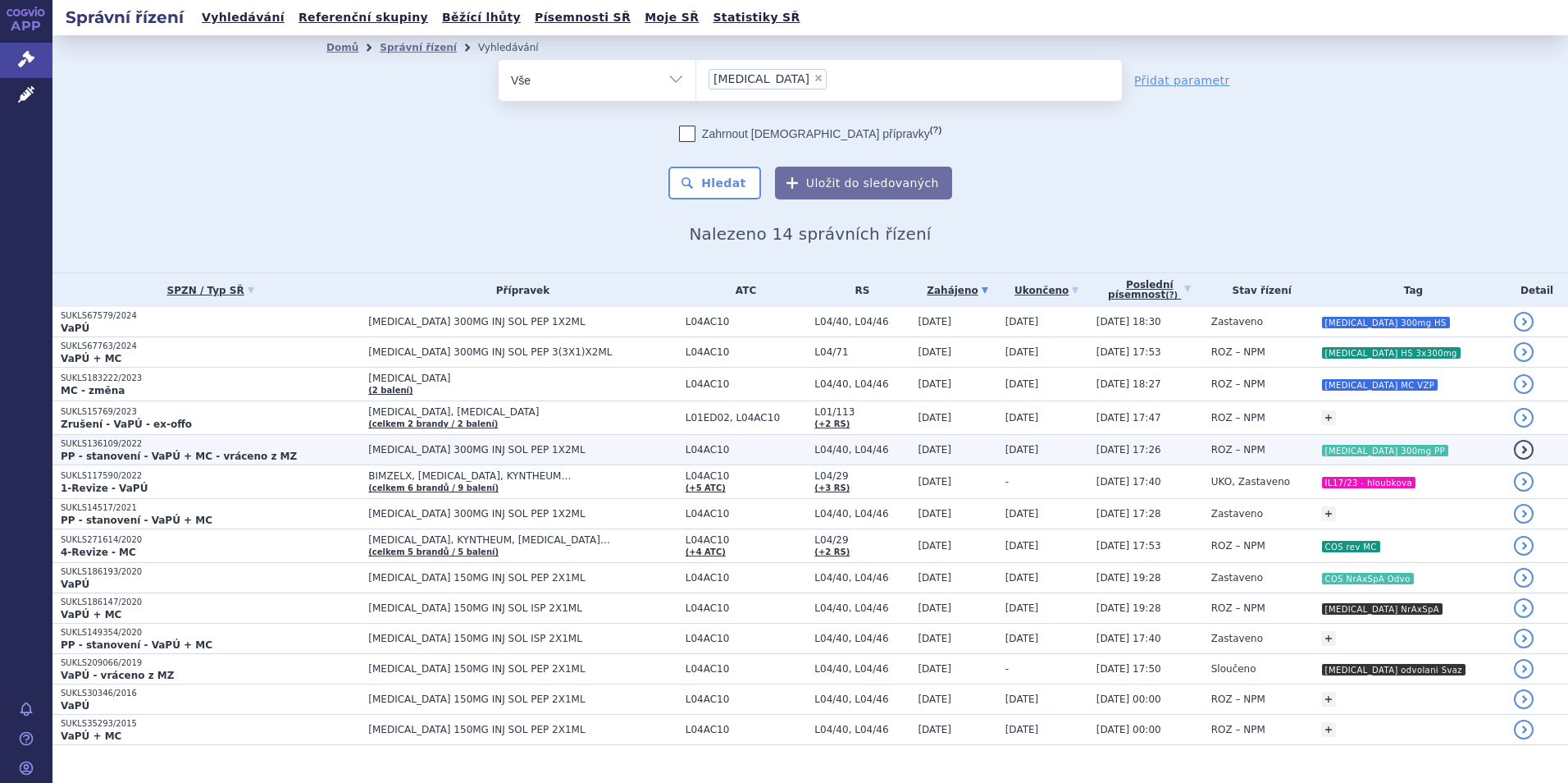
click at [183, 451] on strong "PP - stanovení - VaPÚ + MC - vráceno z MZ" at bounding box center [178, 456] width 236 height 11
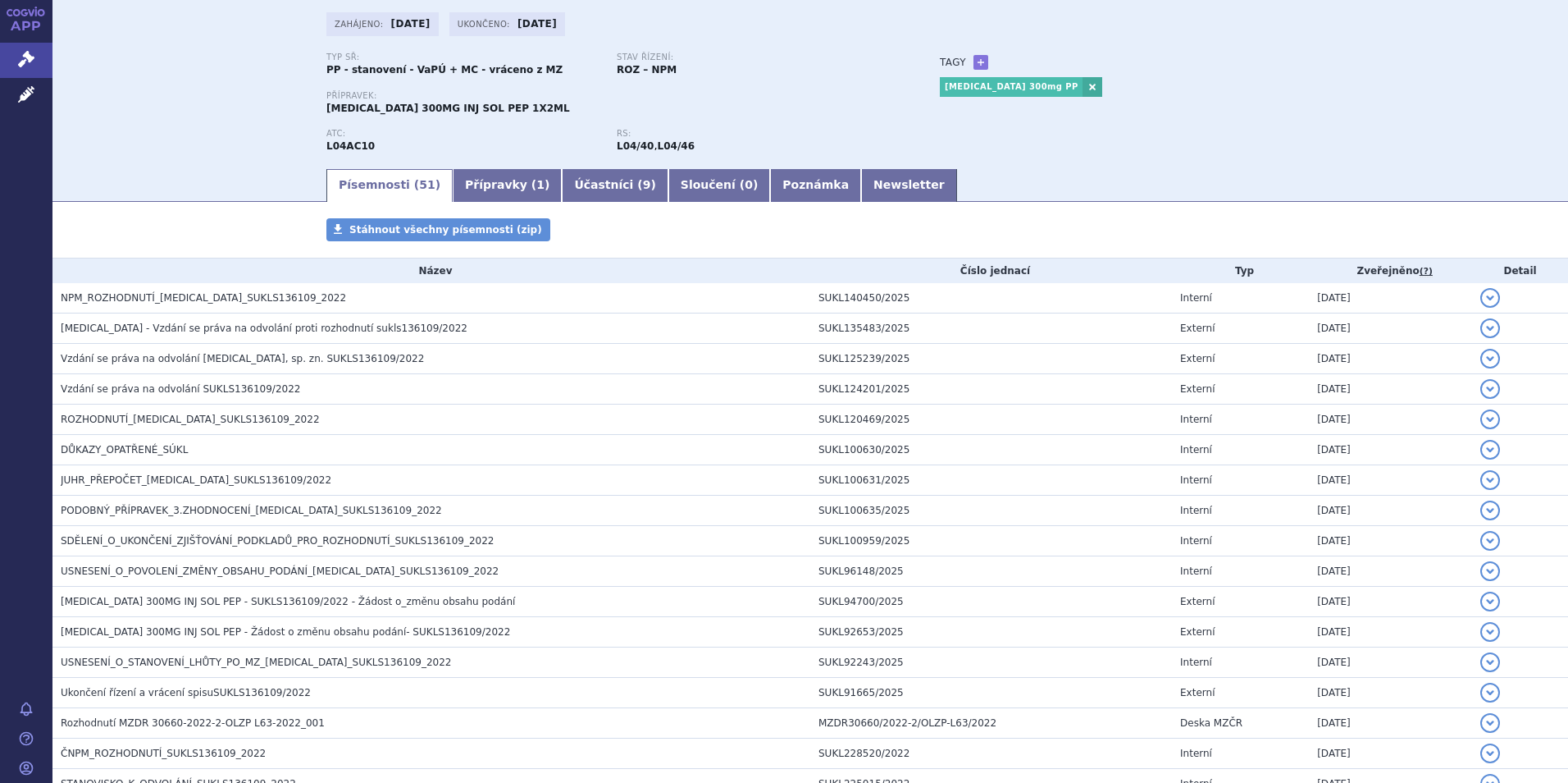
scroll to position [82, 0]
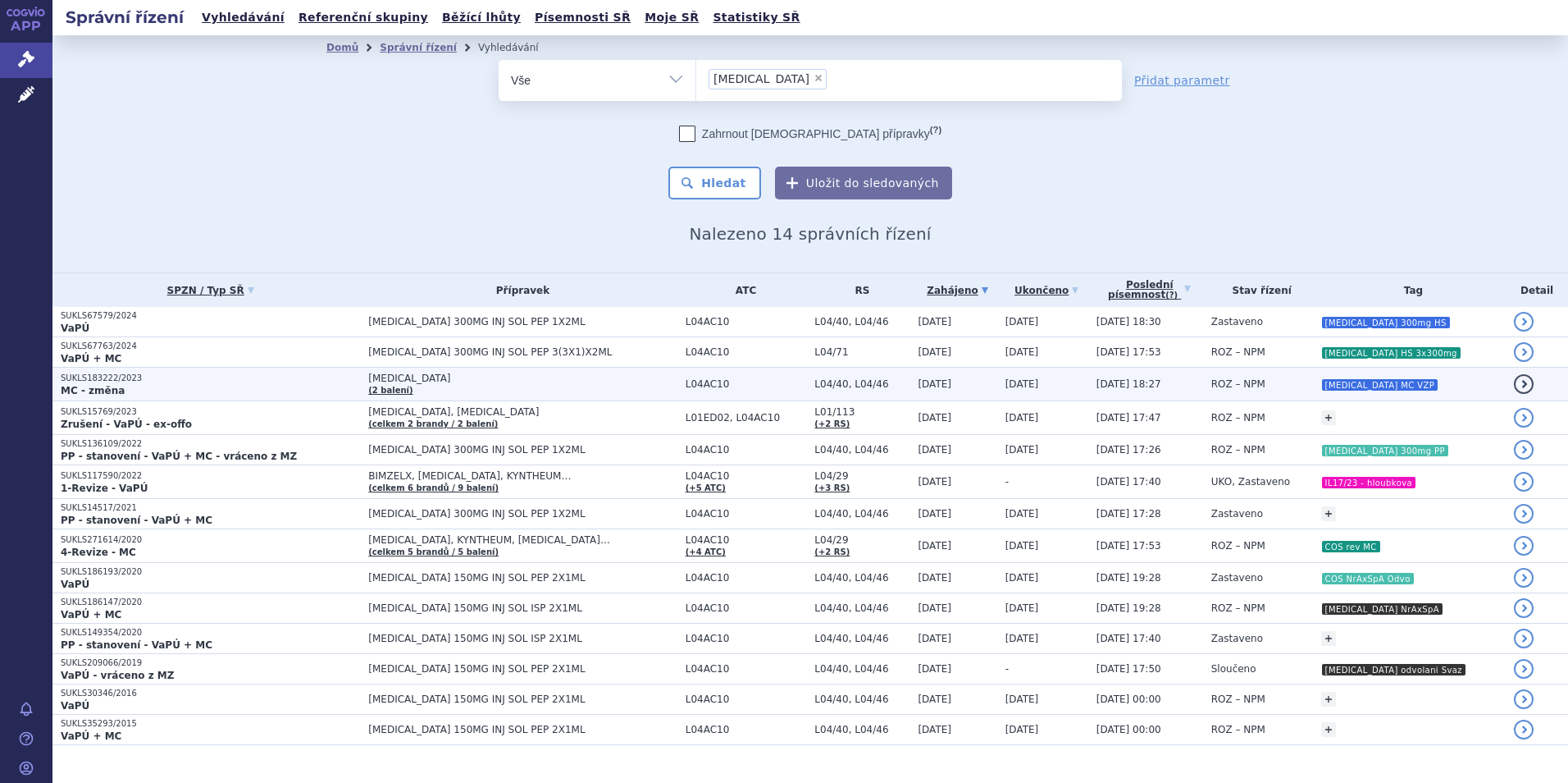
click at [300, 391] on p "MC - změna" at bounding box center [211, 391] width 300 height 13
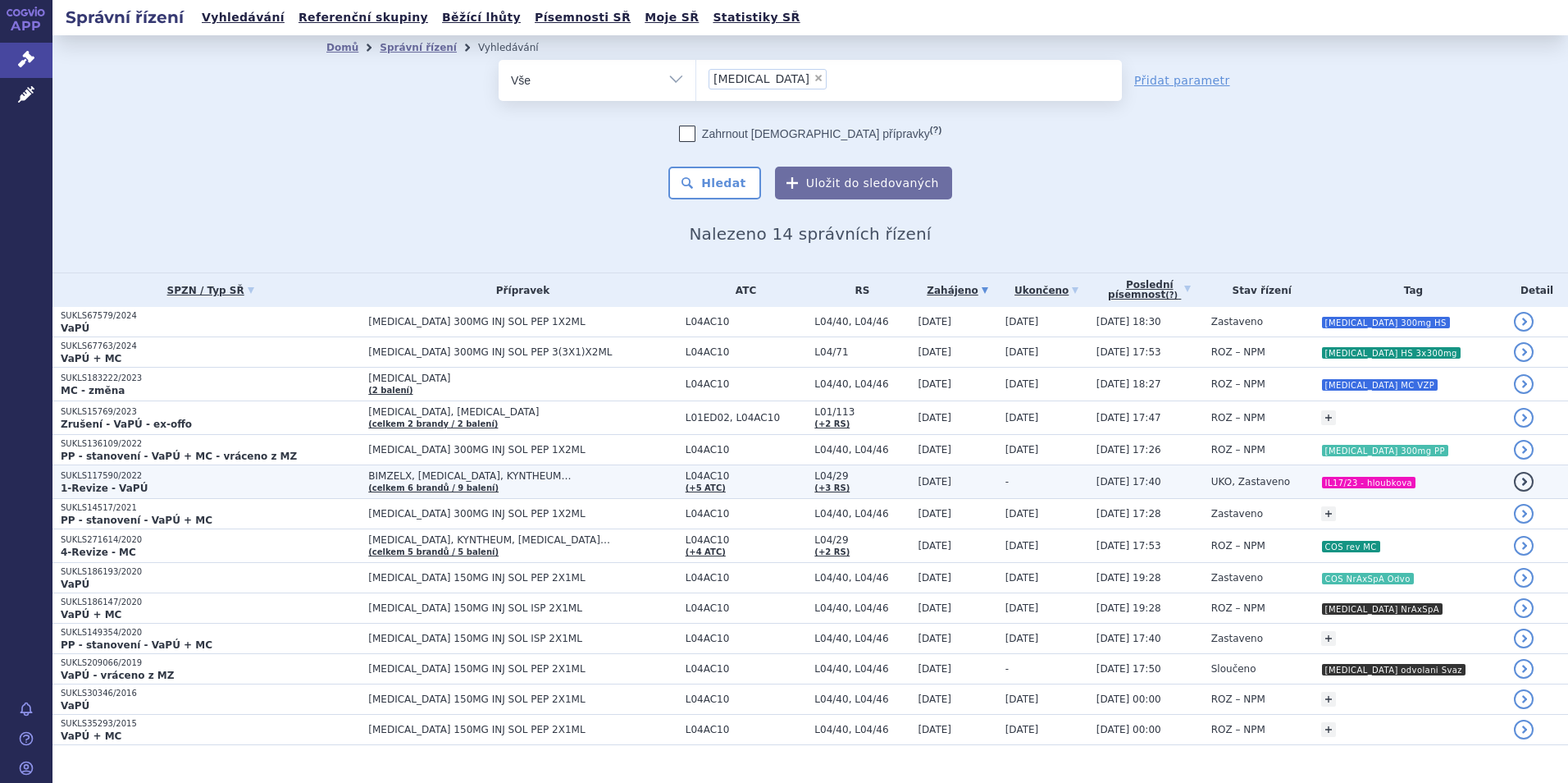
click at [146, 478] on p "SUKLS117590/2022" at bounding box center [211, 476] width 300 height 11
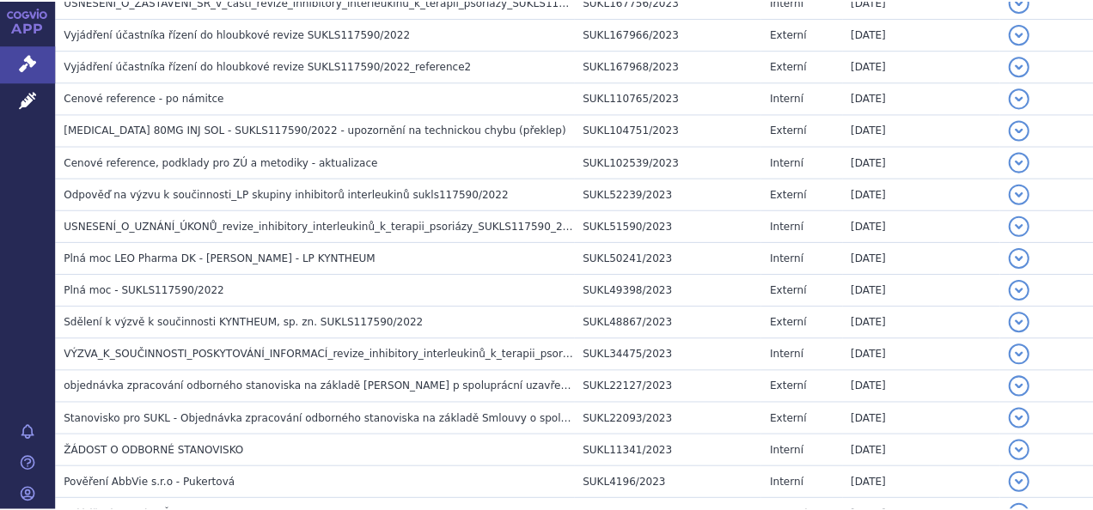
scroll to position [2173, 0]
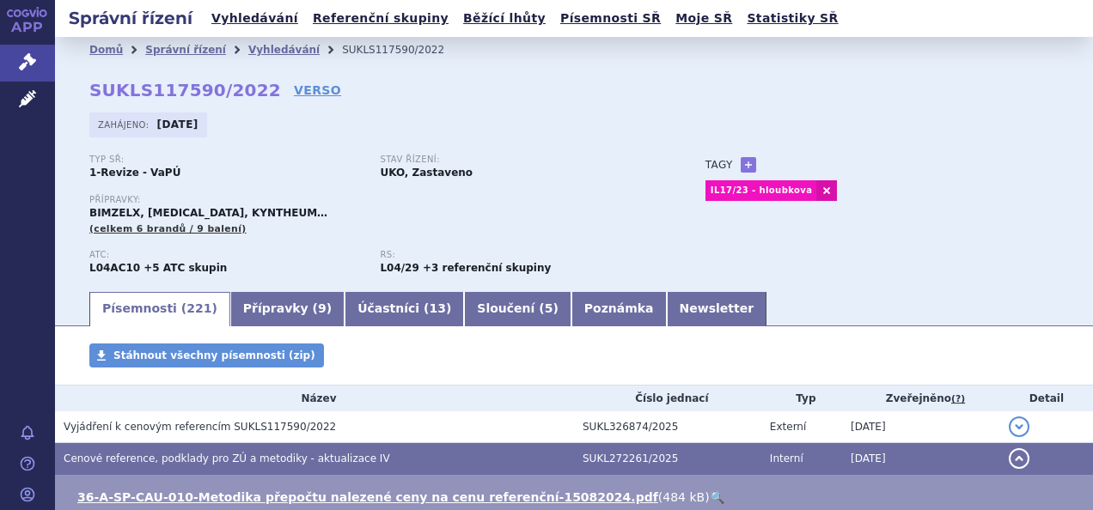
click at [30, 61] on icon at bounding box center [27, 61] width 17 height 17
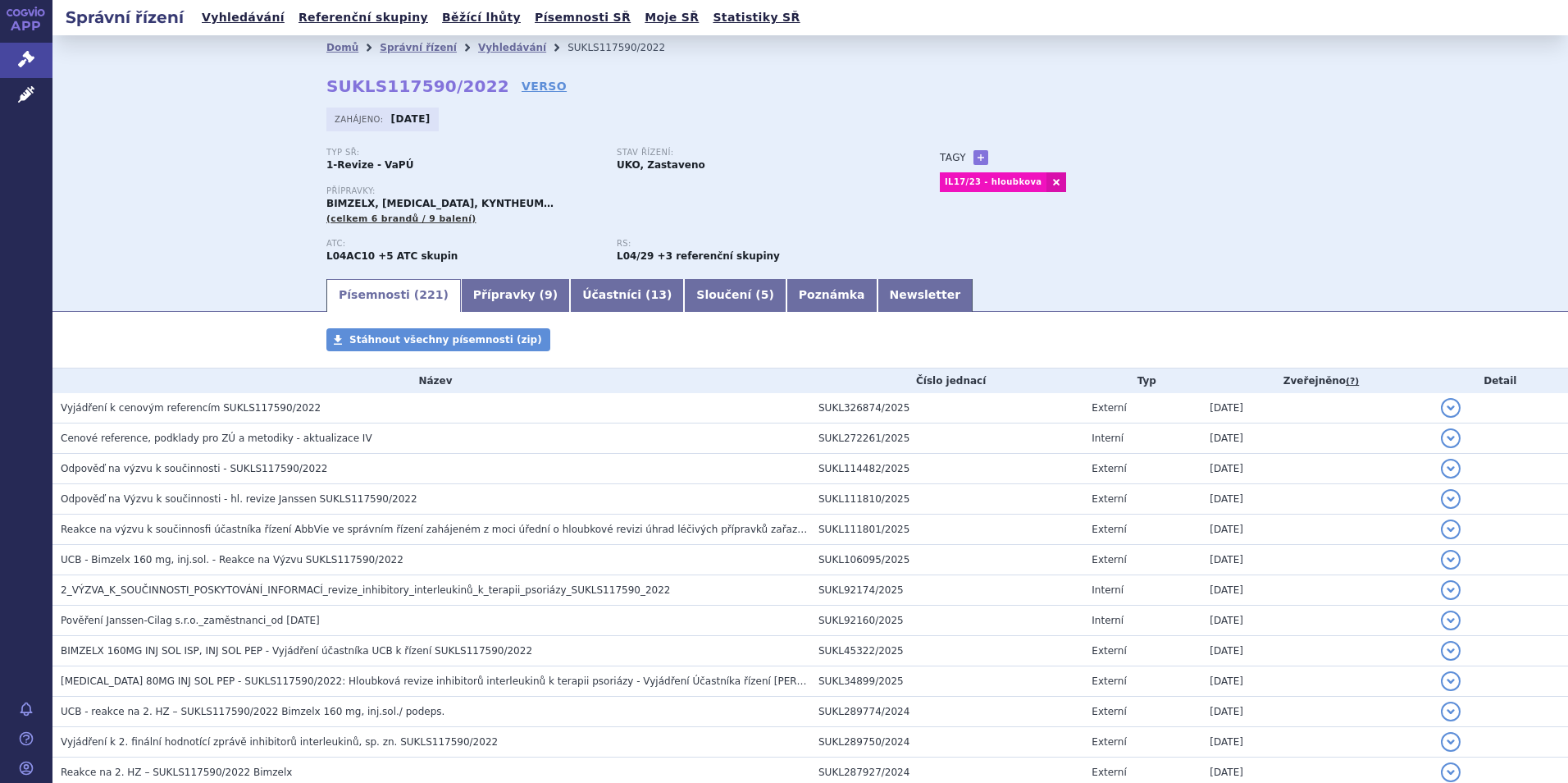
scroll to position [2075, 0]
